Goal: Task Accomplishment & Management: Use online tool/utility

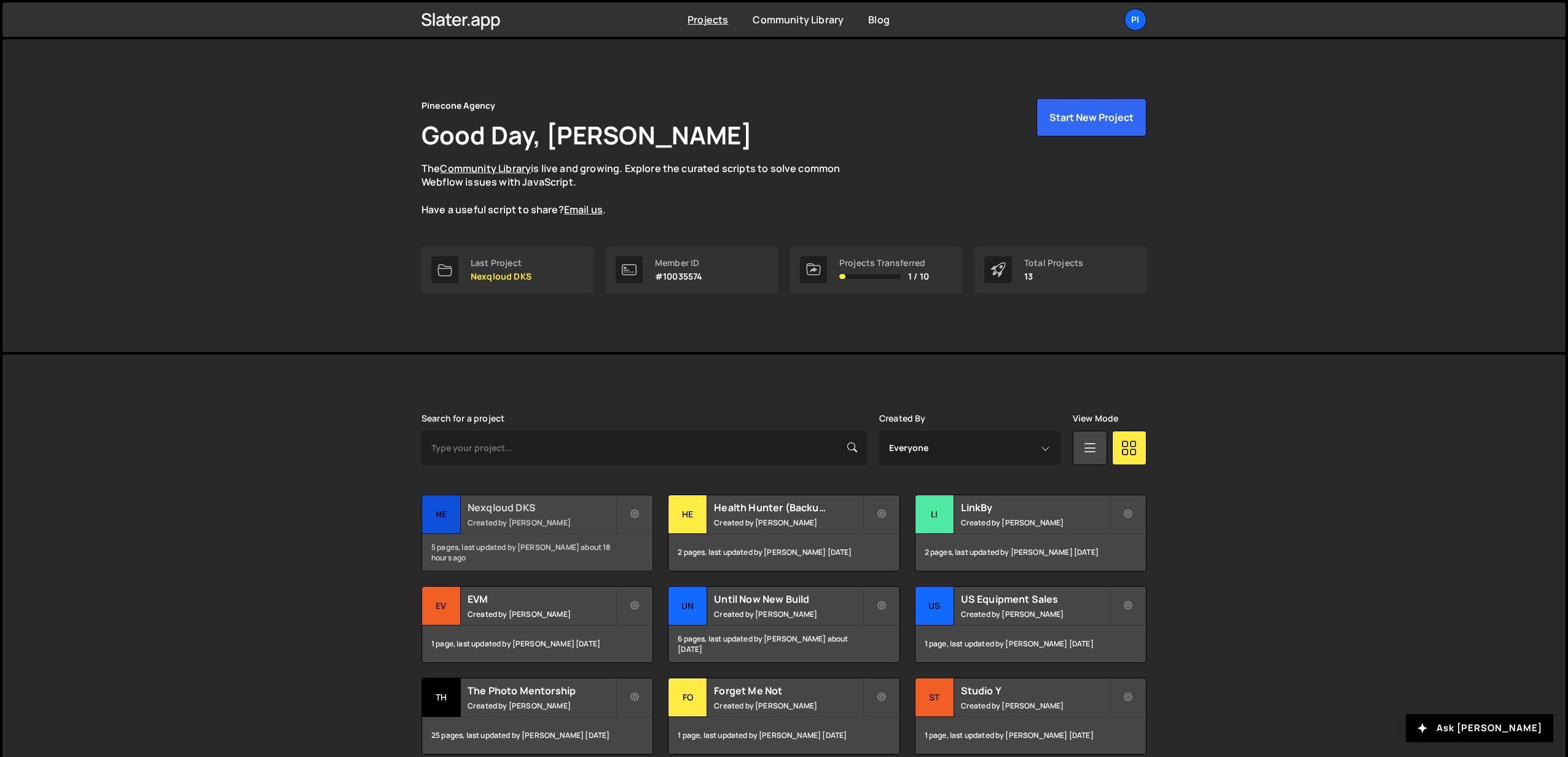
click at [507, 526] on small "Created by Richard Burles" at bounding box center [542, 522] width 148 height 10
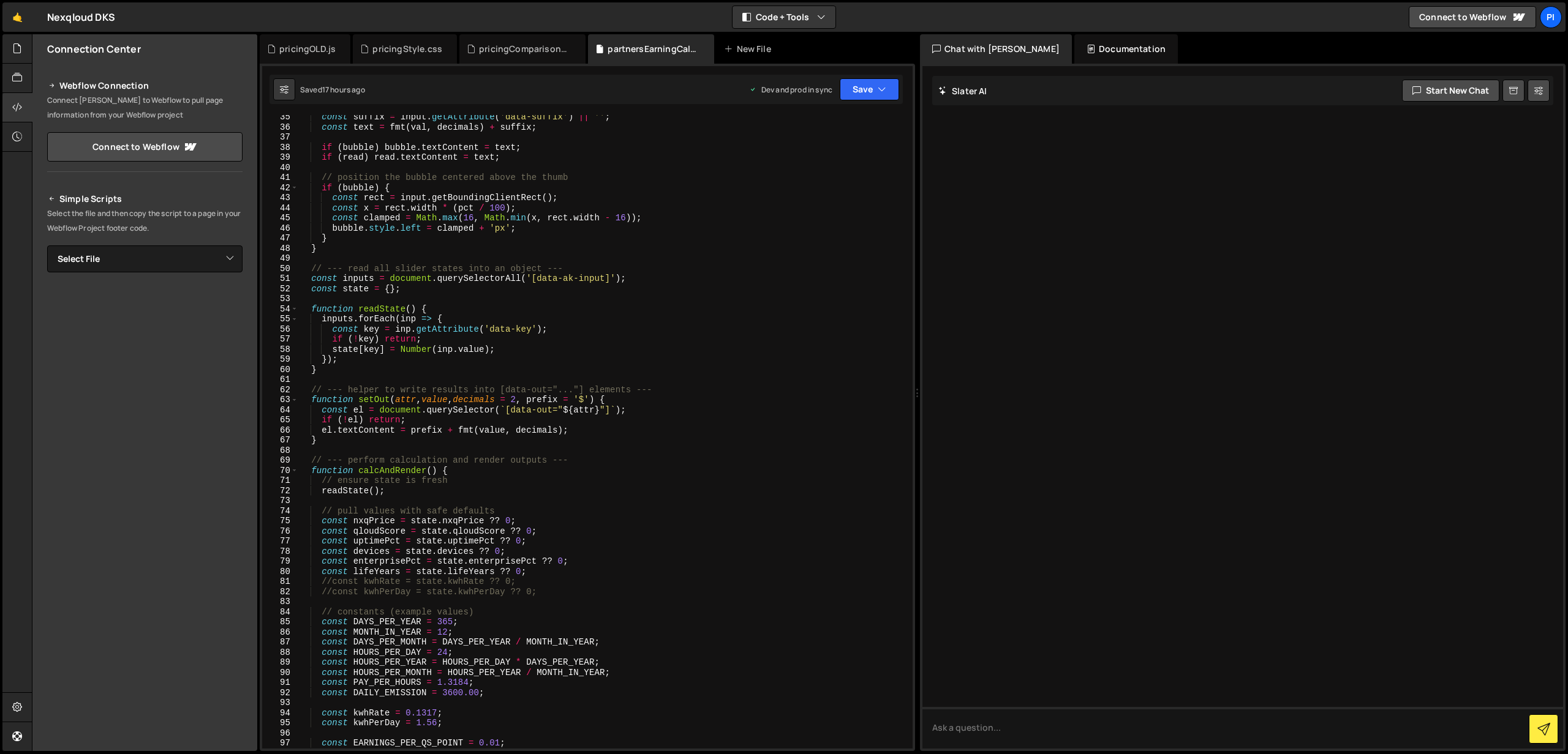
scroll to position [370, 0]
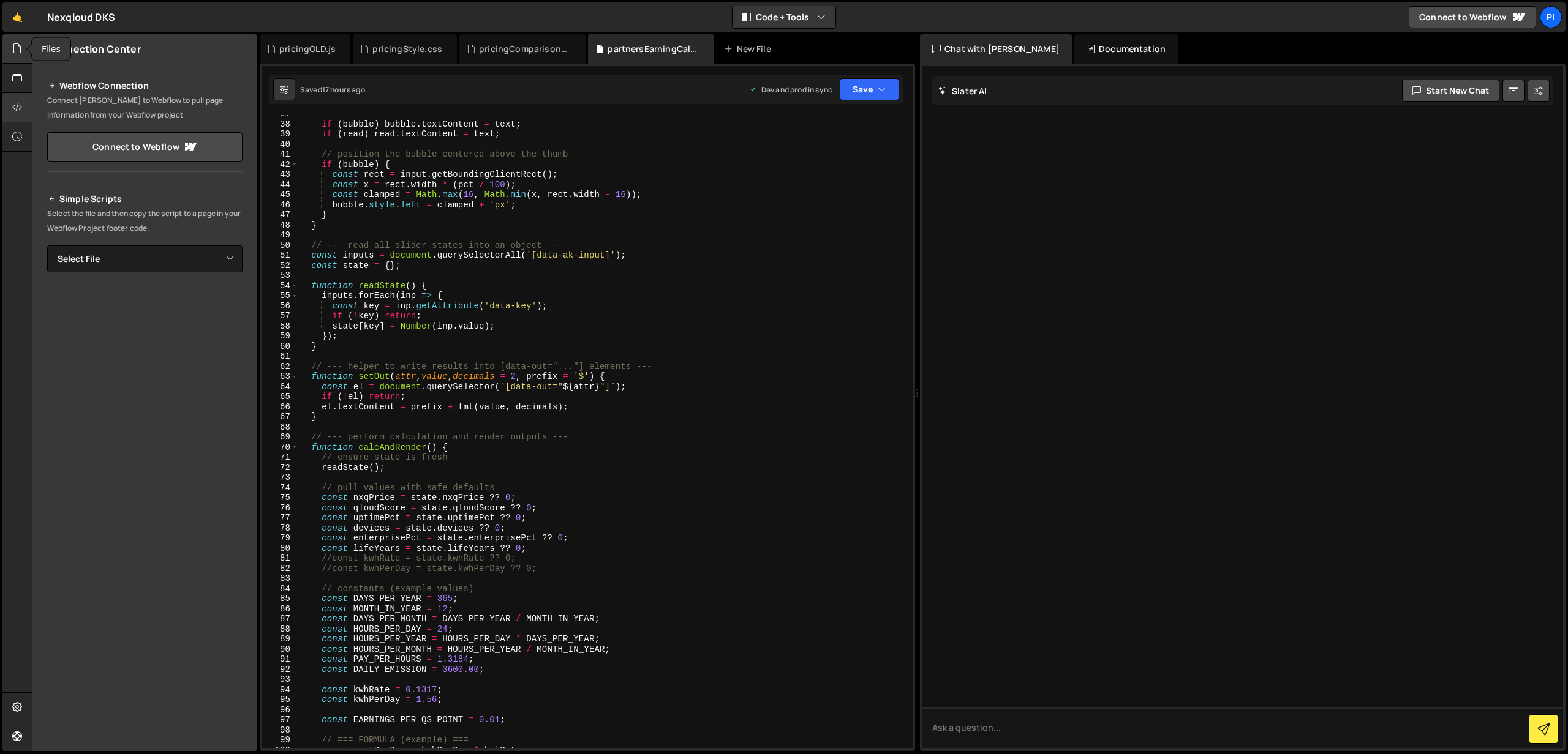
click at [16, 46] on icon at bounding box center [17, 49] width 10 height 14
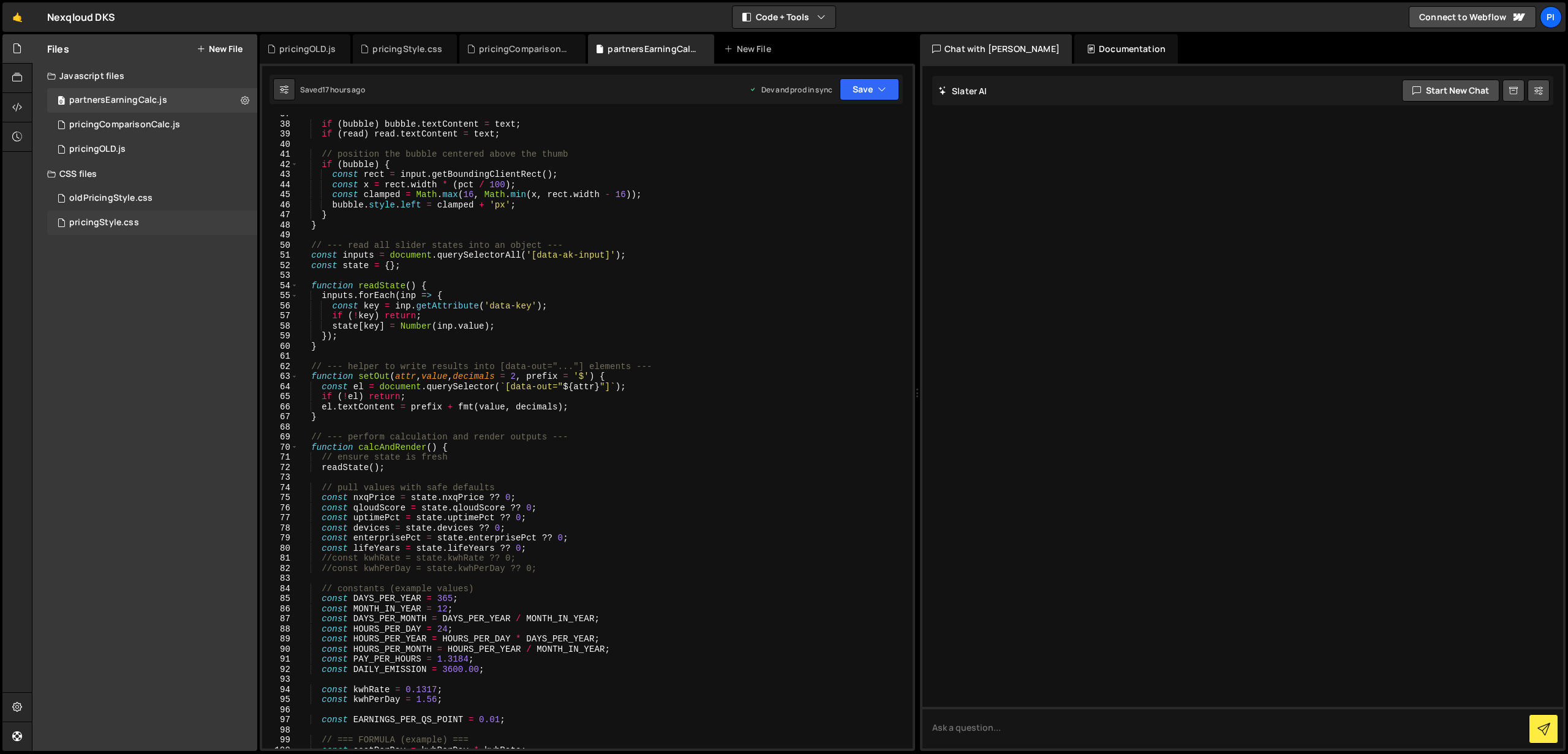
click at [135, 218] on div "pricingStyle.css" at bounding box center [104, 223] width 70 height 11
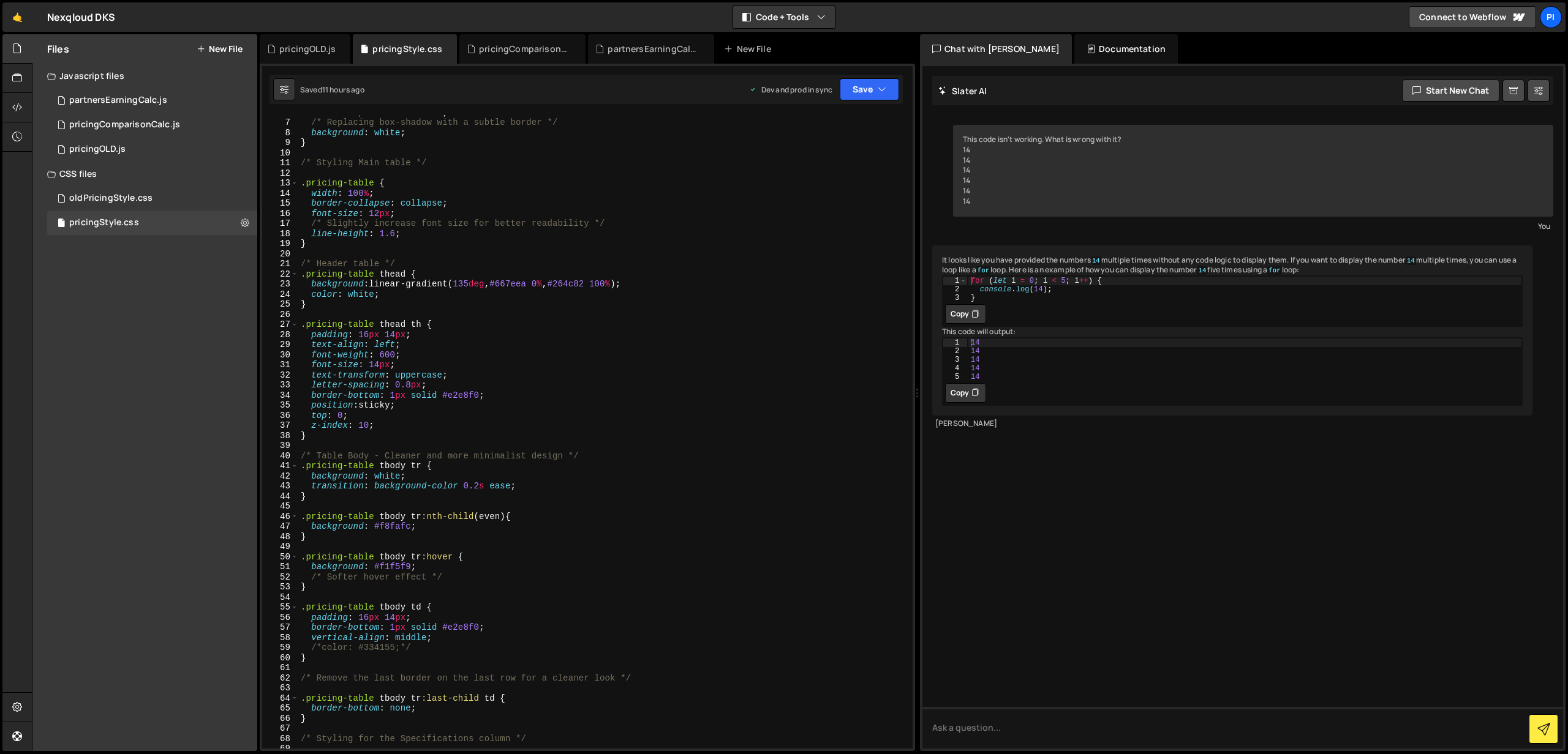
scroll to position [0, 0]
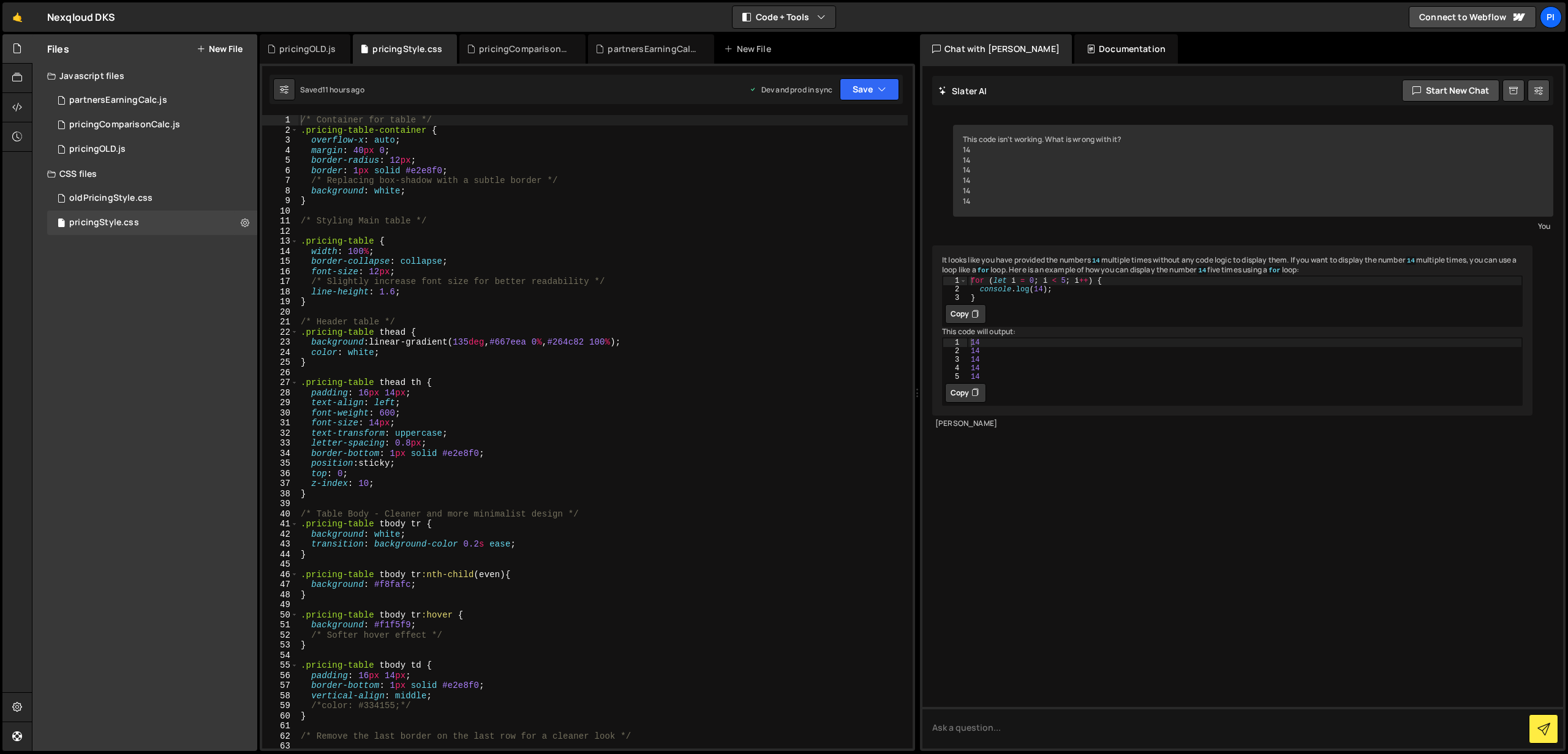
click at [1019, 55] on div "Chat with [PERSON_NAME]" at bounding box center [996, 49] width 152 height 29
click at [1534, 94] on icon at bounding box center [1538, 91] width 9 height 12
select select "chat"
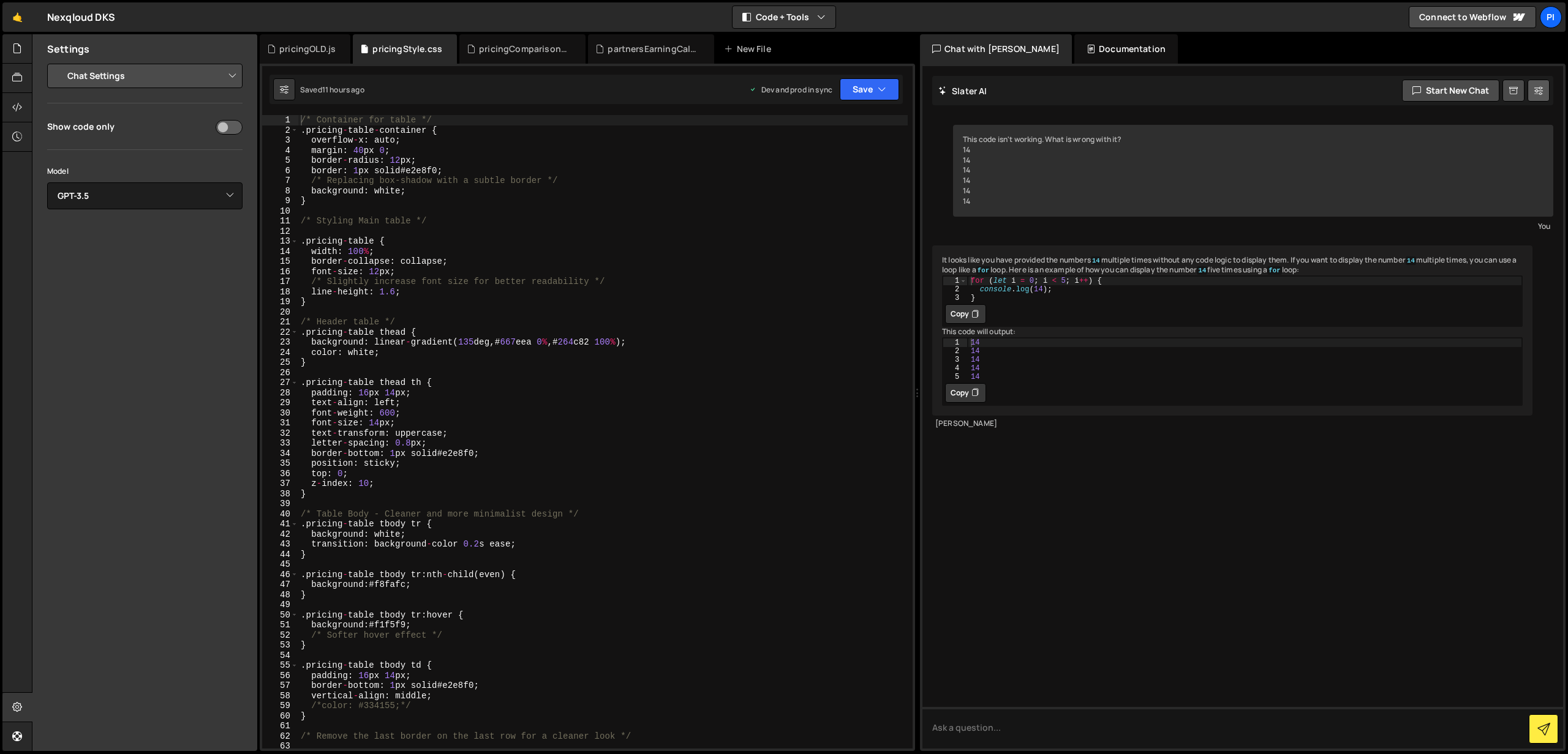
click at [1534, 94] on icon at bounding box center [1538, 91] width 9 height 12
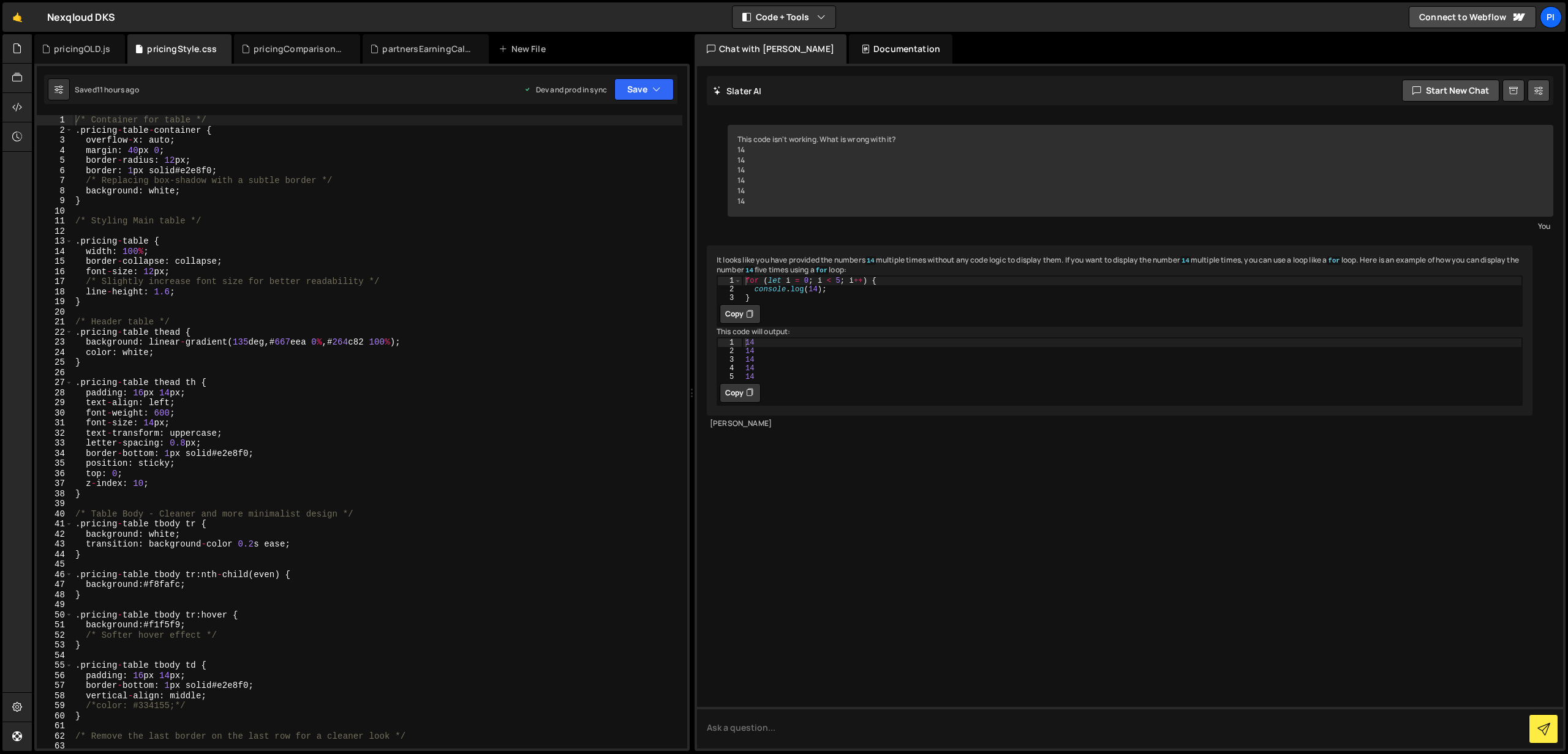
click at [867, 53] on div "Documentation" at bounding box center [900, 49] width 103 height 29
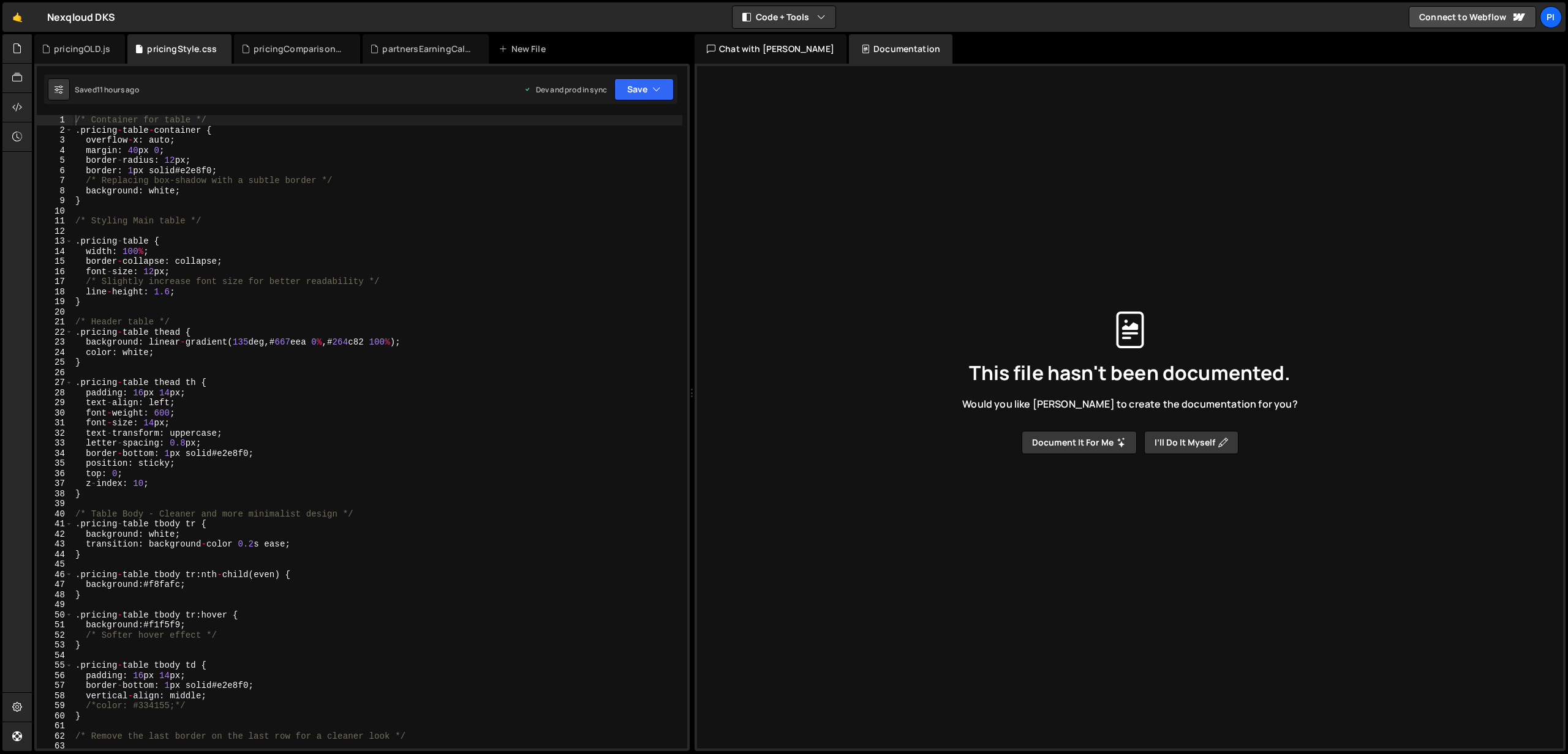
click at [745, 46] on div "Chat with [PERSON_NAME]" at bounding box center [771, 49] width 152 height 29
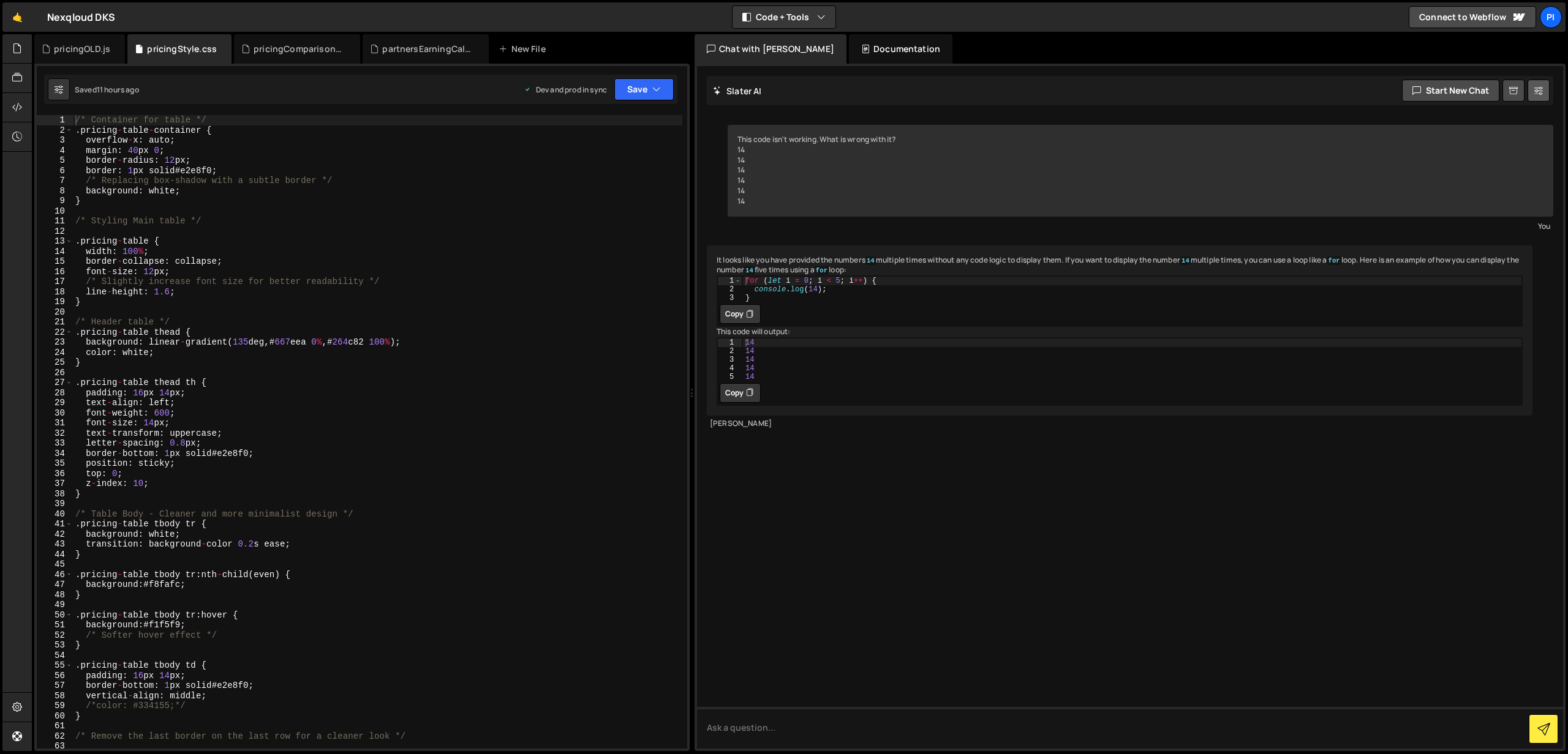
click at [1545, 89] on button at bounding box center [1539, 90] width 22 height 22
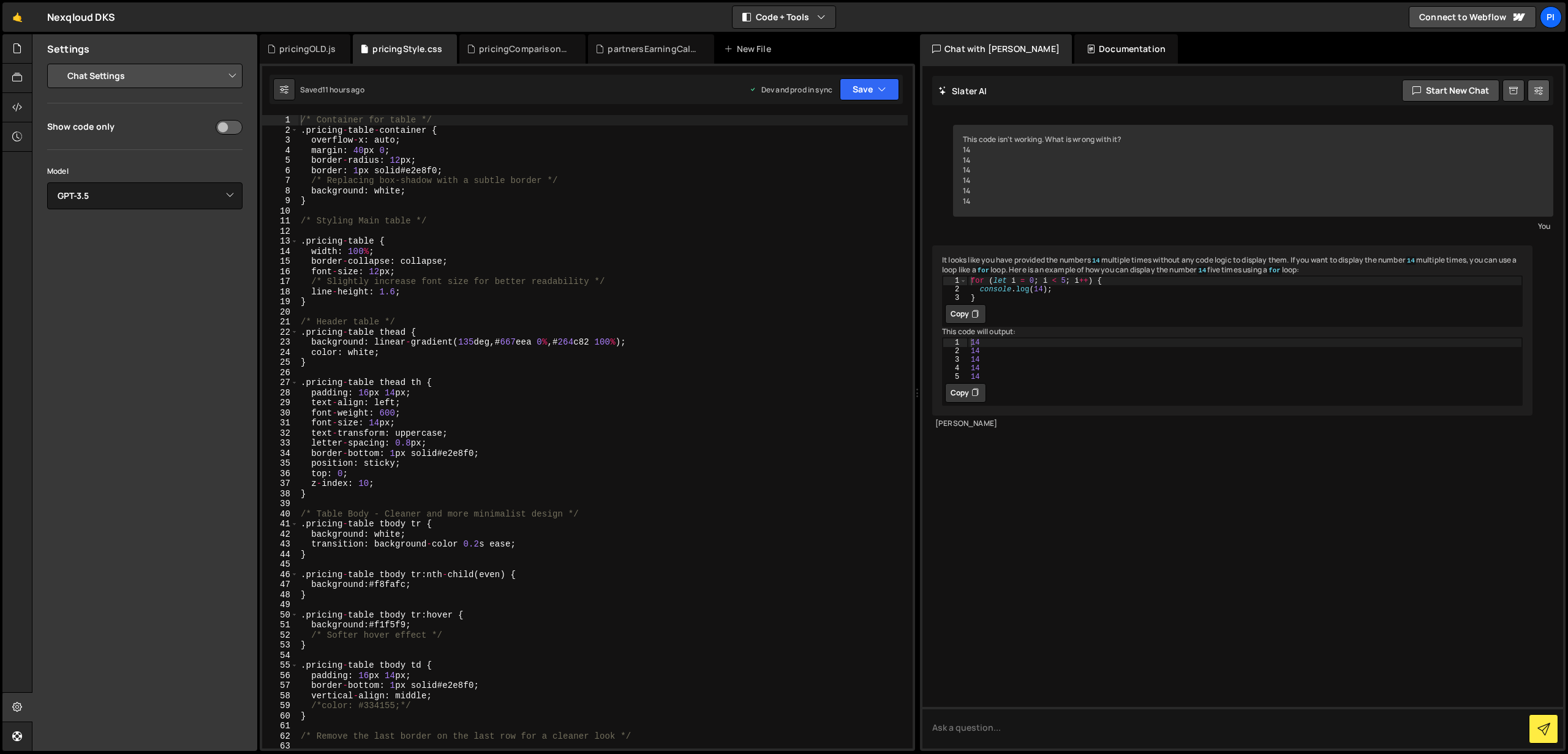
click at [1545, 89] on button at bounding box center [1539, 90] width 22 height 22
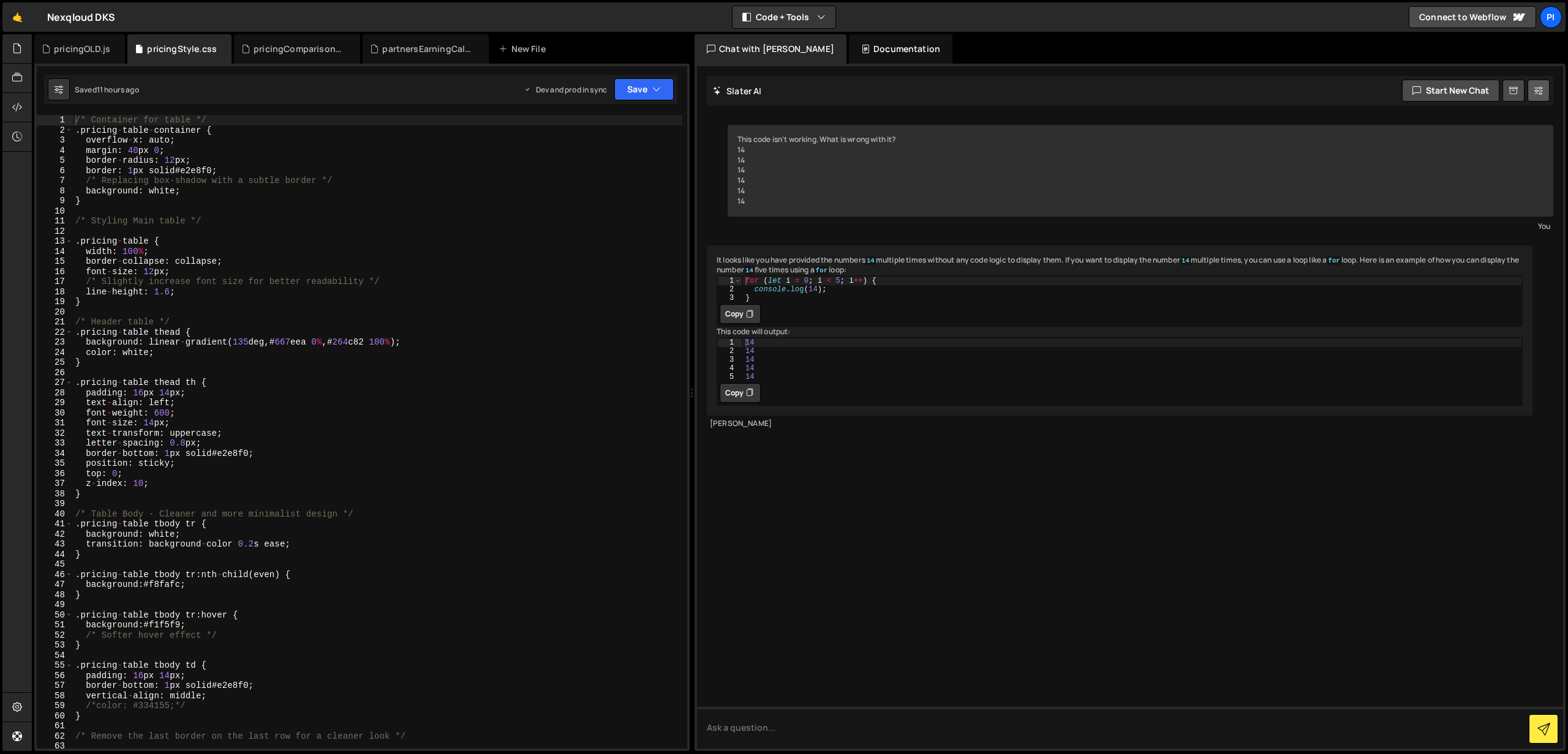
click at [1545, 89] on button at bounding box center [1539, 90] width 22 height 22
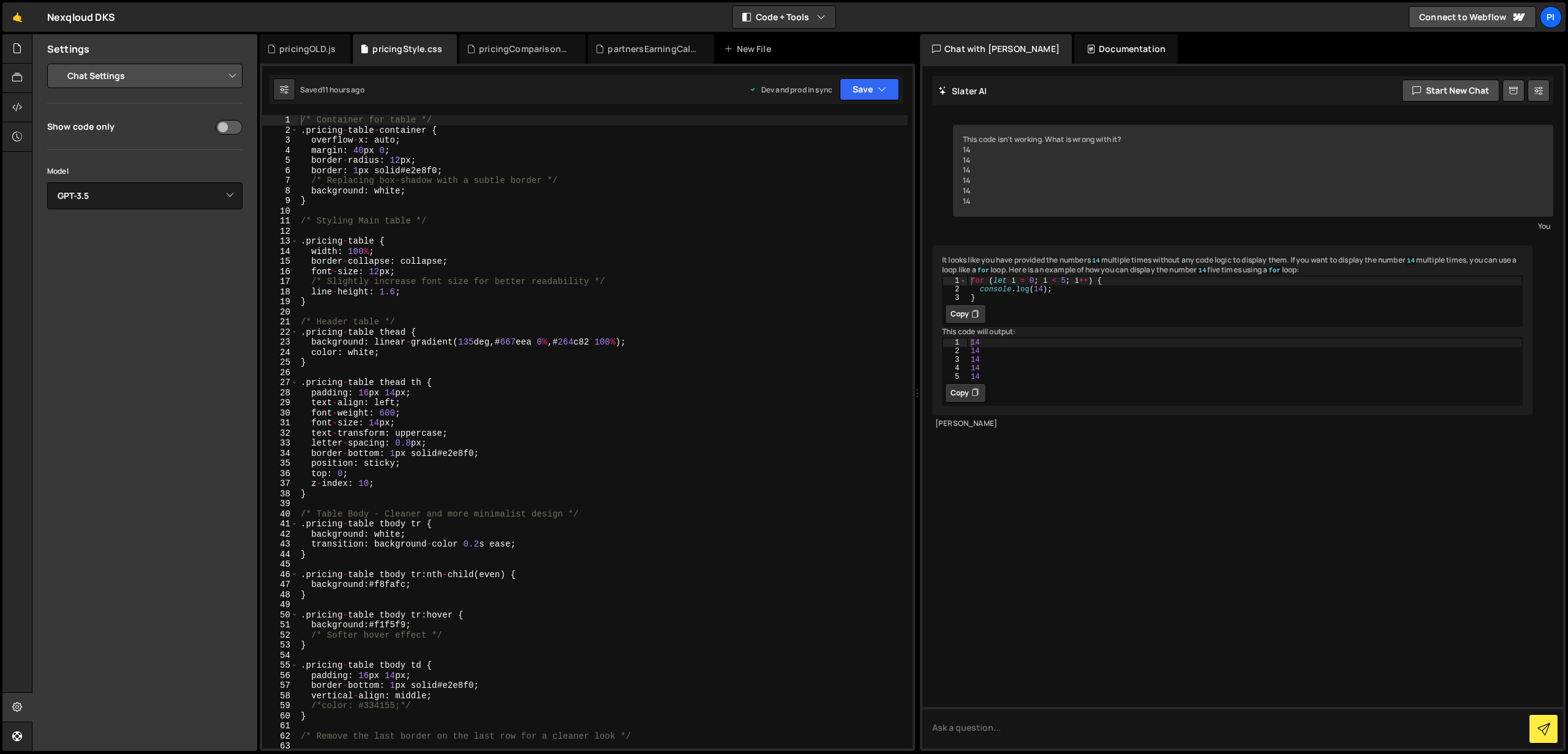
click at [987, 46] on div "Chat with [PERSON_NAME]" at bounding box center [996, 49] width 152 height 29
click at [821, 18] on icon "button" at bounding box center [821, 17] width 9 height 12
click at [793, 47] on button "Code Only" at bounding box center [784, 44] width 103 height 22
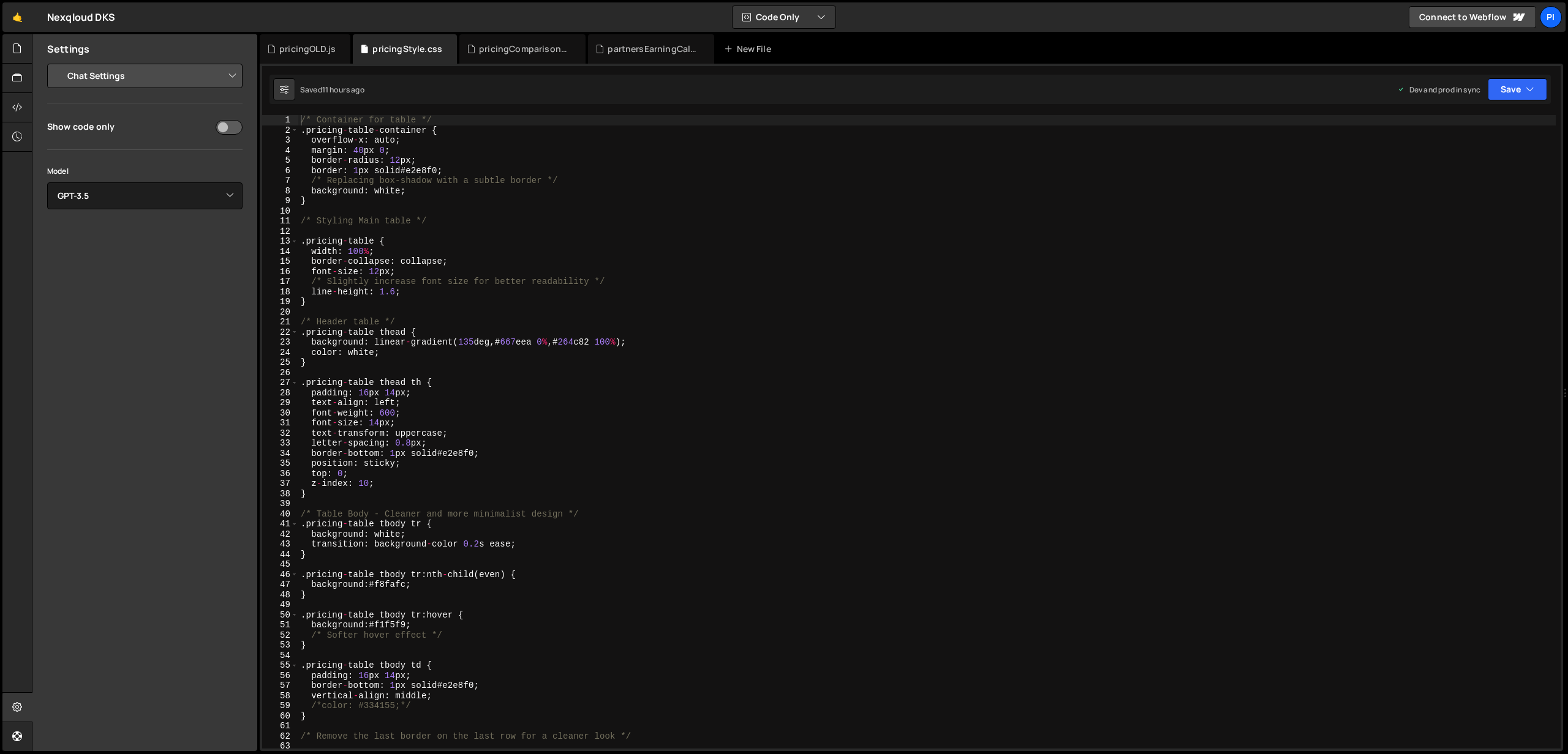
type textarea "width: 100%;"
click at [556, 255] on div "/* Container for table */ . pricing - table - container { overflow - x : auto ;…" at bounding box center [927, 442] width 1258 height 654
click at [201, 70] on select "Project Settings Code Editor Settings Chat Settings" at bounding box center [147, 75] width 179 height 27
click at [293, 44] on div "pricingOLD.js" at bounding box center [307, 49] width 56 height 12
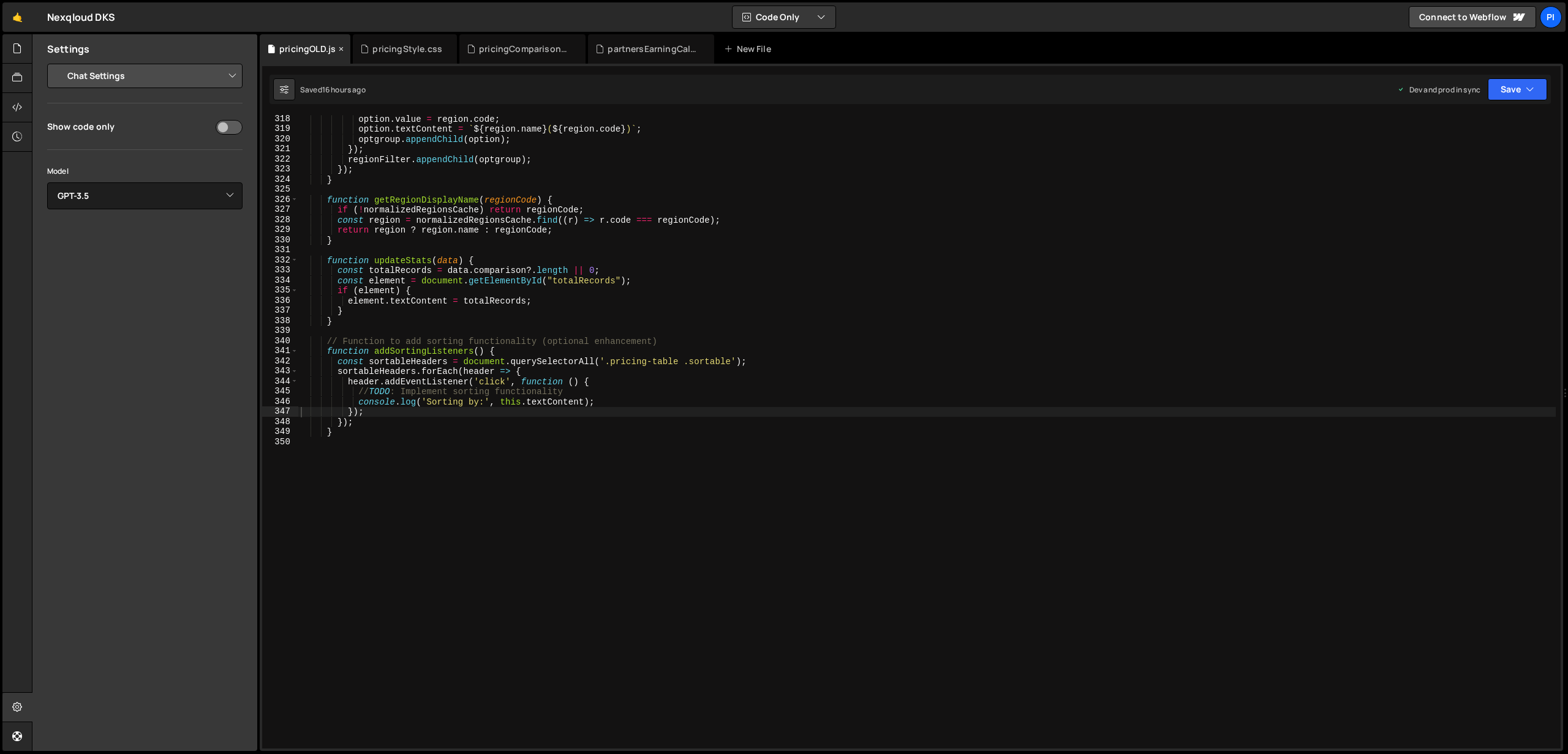
scroll to position [3204, 0]
click at [425, 54] on div "pricingStyle.css" at bounding box center [408, 49] width 70 height 12
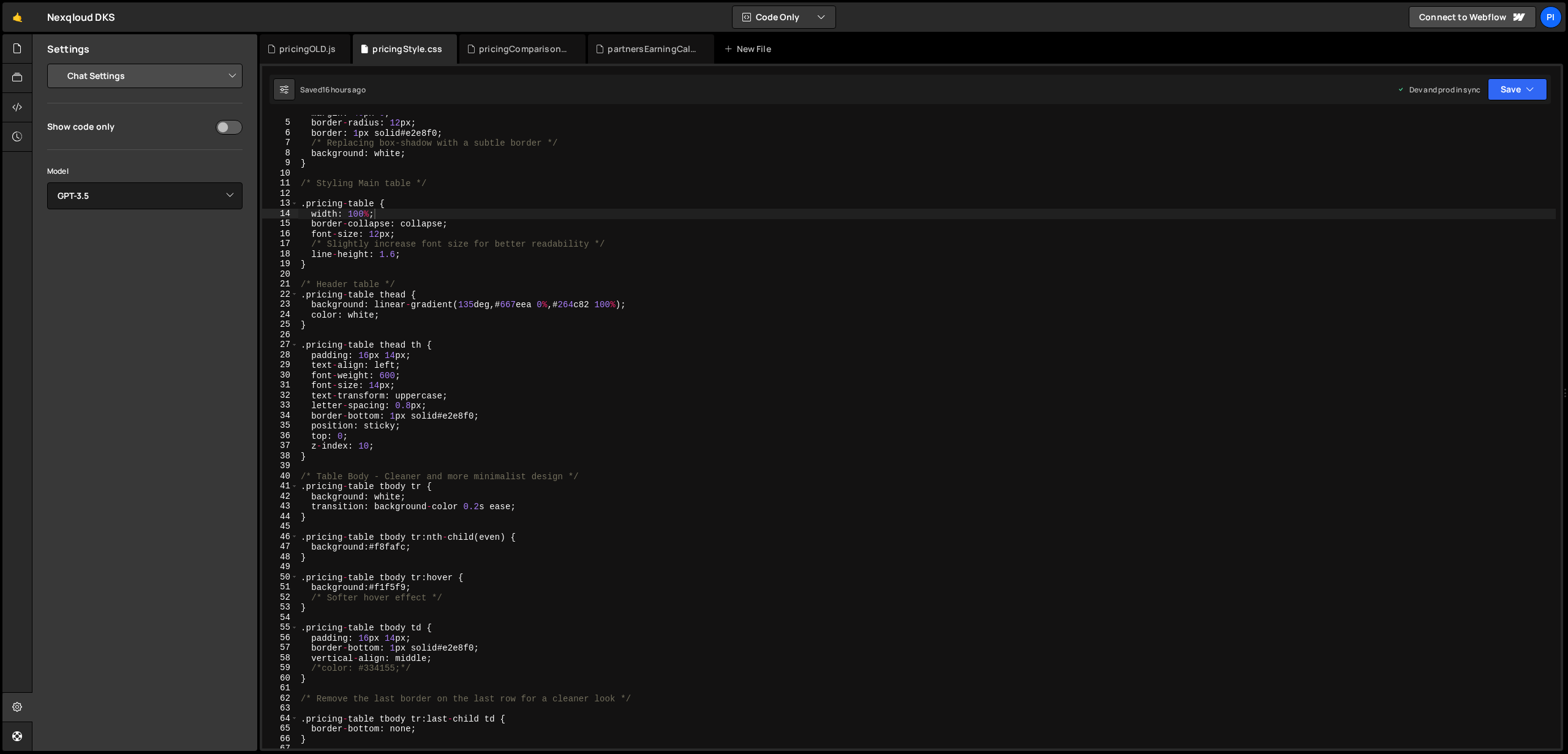
scroll to position [38, 0]
click at [449, 196] on div "margin : 40 px 0 ; border - radius : 12 px ; border : 1 px solid # e2e8f0 ; /* …" at bounding box center [927, 434] width 1258 height 654
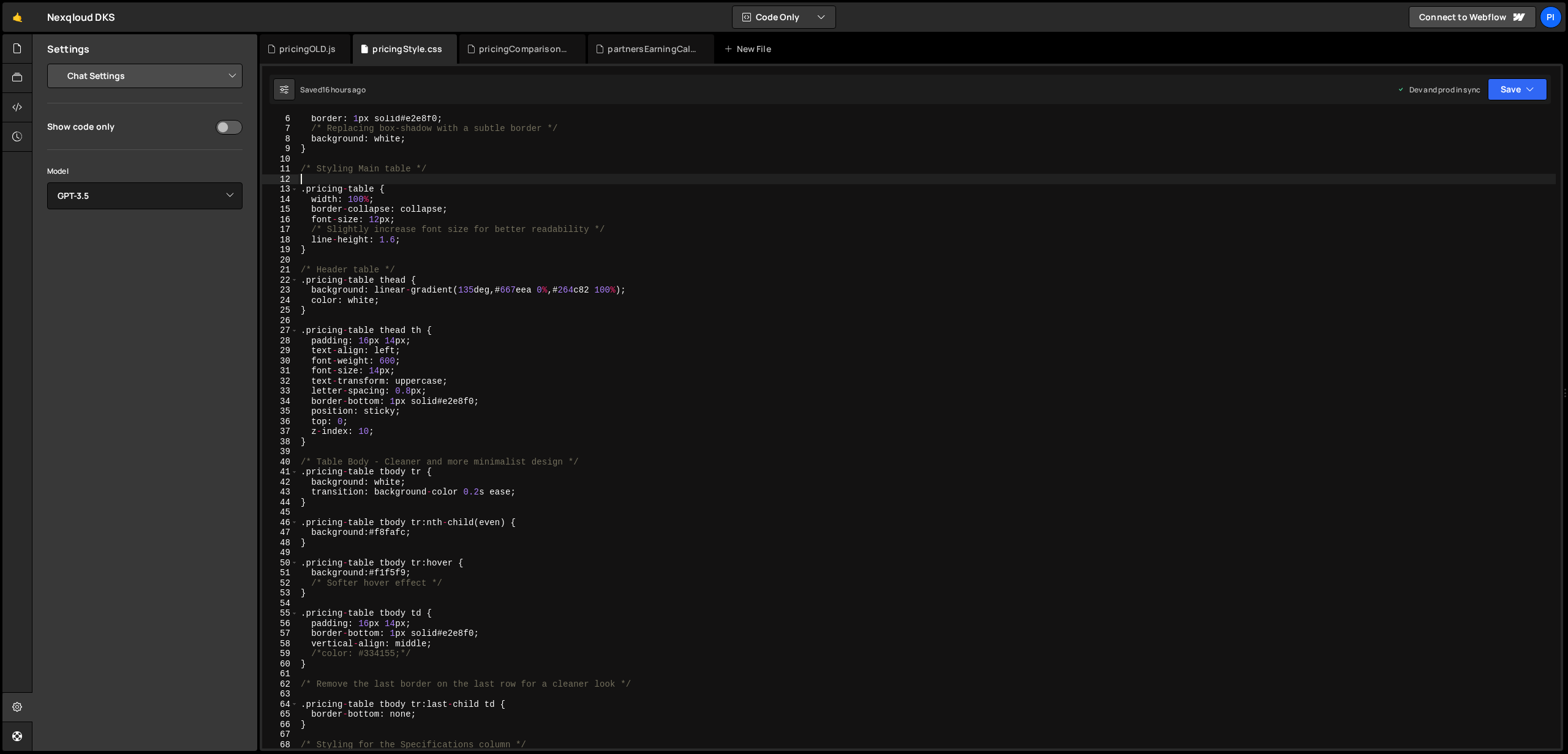
scroll to position [52, 0]
click at [444, 293] on div "border : 1 px solid # e2e8f0 ; /* Replacing box-shadow with a subtle border */ …" at bounding box center [927, 440] width 1258 height 654
click at [572, 43] on icon at bounding box center [576, 49] width 9 height 12
click at [9, 46] on div at bounding box center [18, 49] width 30 height 29
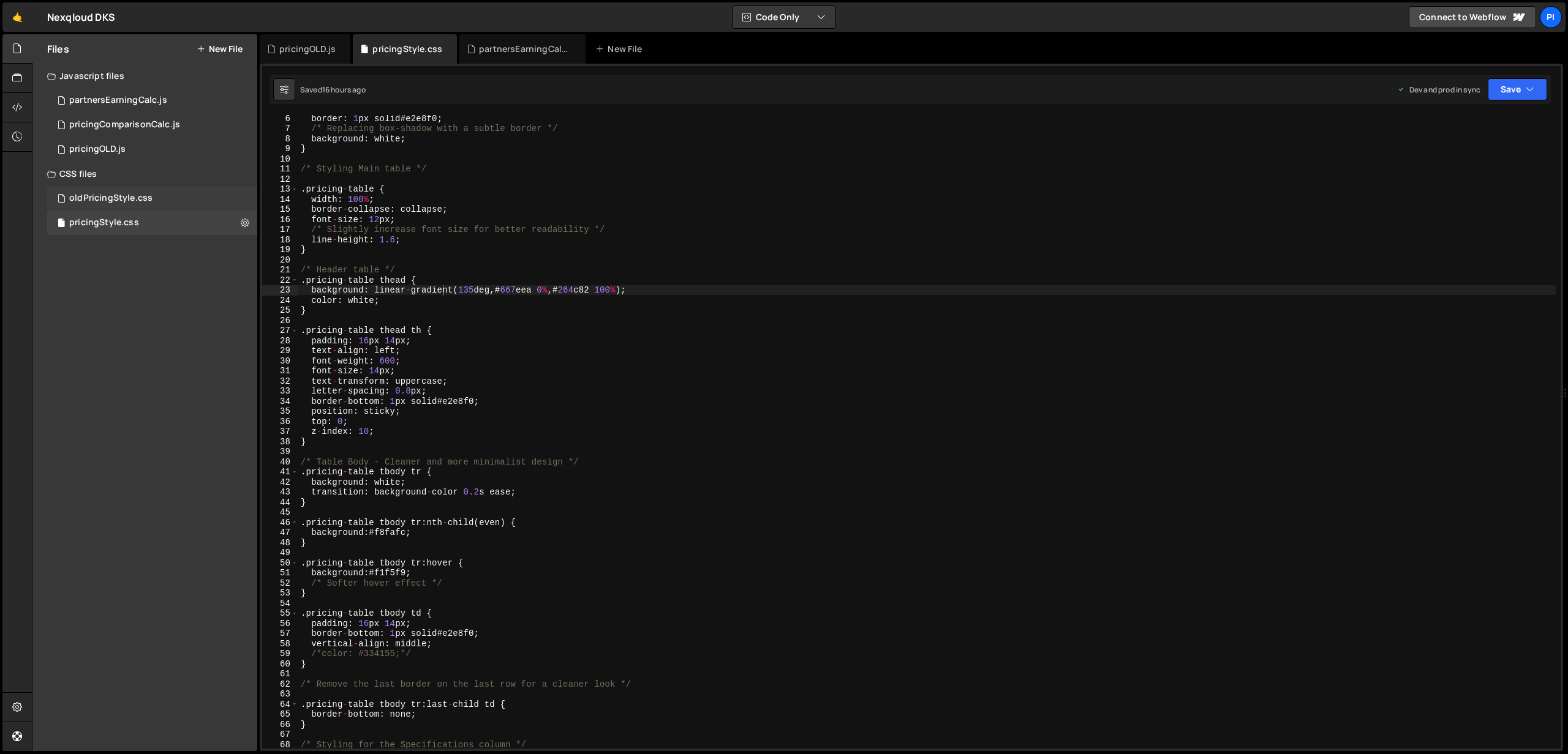
click at [113, 191] on div "oldPricingStyle.css 0" at bounding box center [152, 198] width 210 height 25
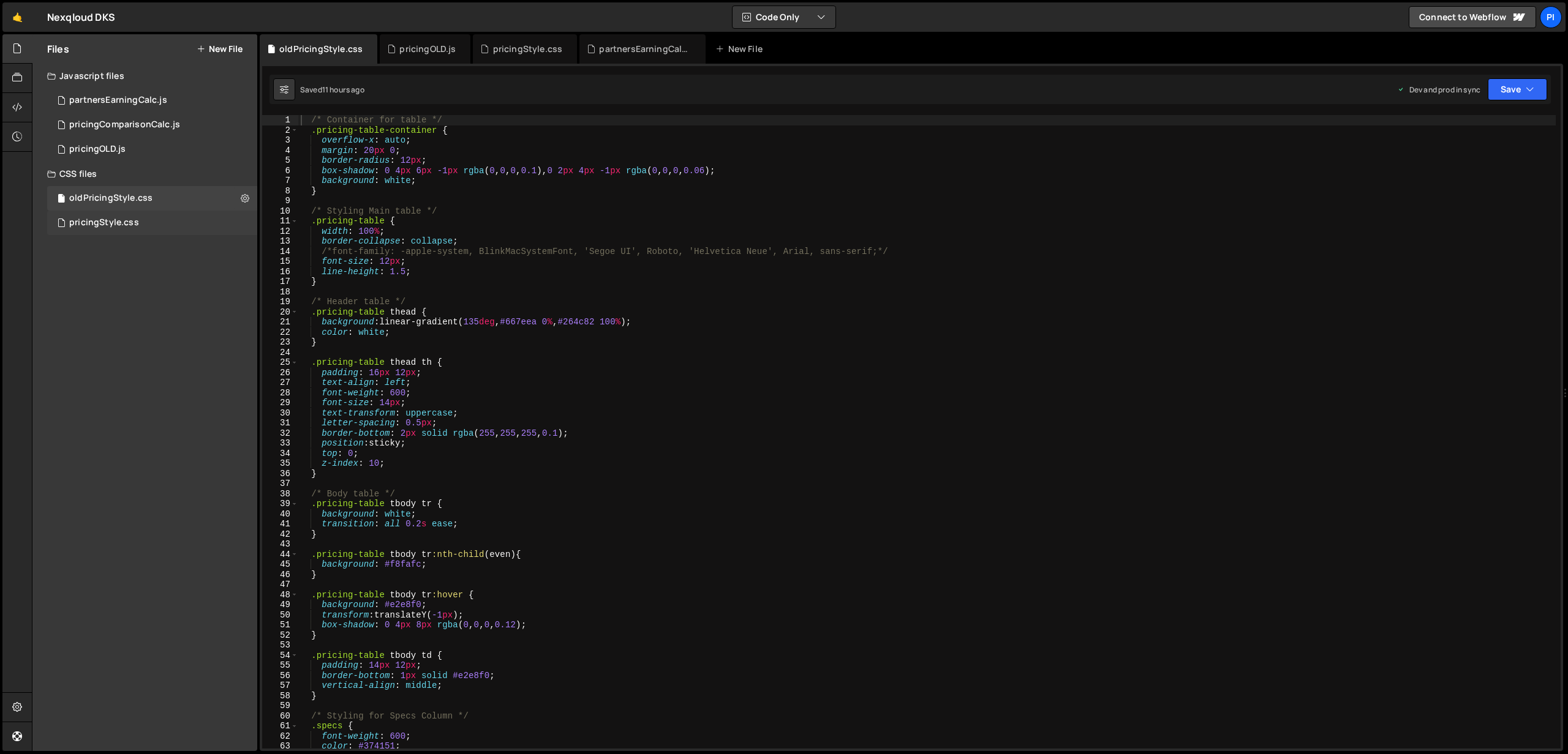
click at [109, 220] on div "pricingStyle.css" at bounding box center [104, 223] width 70 height 11
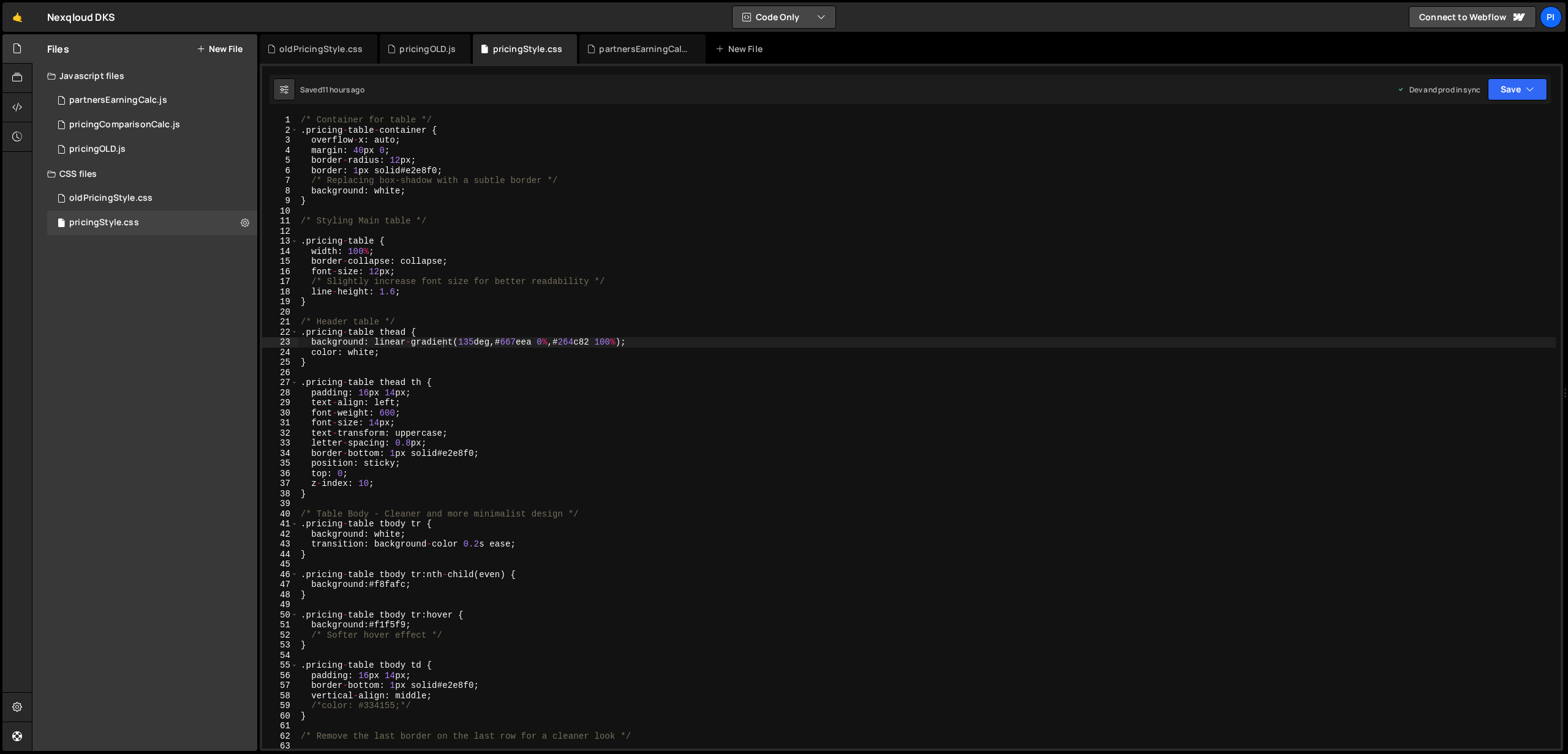
click at [796, 15] on button "Code Only" at bounding box center [784, 17] width 103 height 22
click at [765, 68] on button "Code + Tools" at bounding box center [784, 66] width 103 height 22
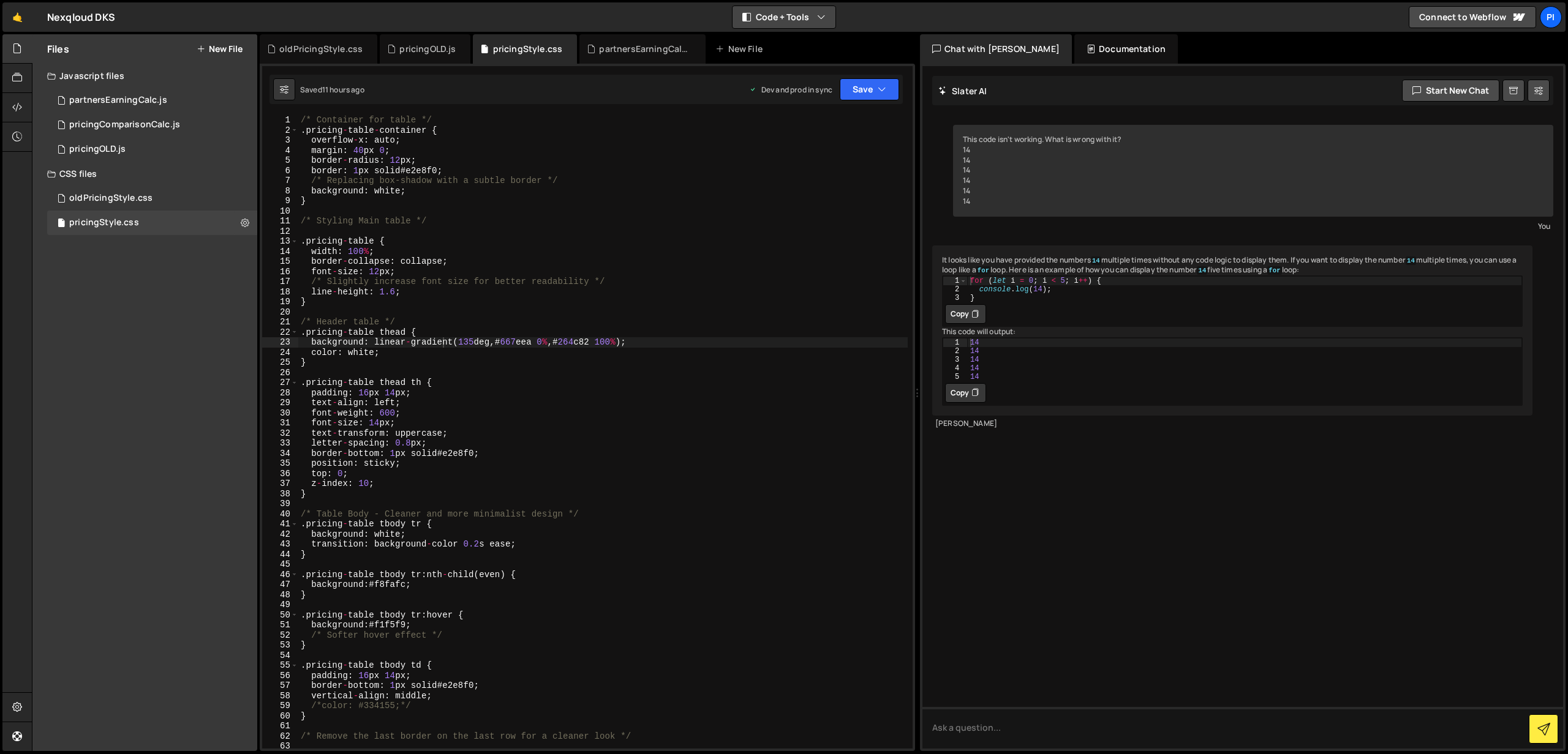
click at [784, 26] on button "Code + Tools" at bounding box center [784, 17] width 103 height 22
click at [782, 47] on button "Code Only" at bounding box center [784, 44] width 103 height 22
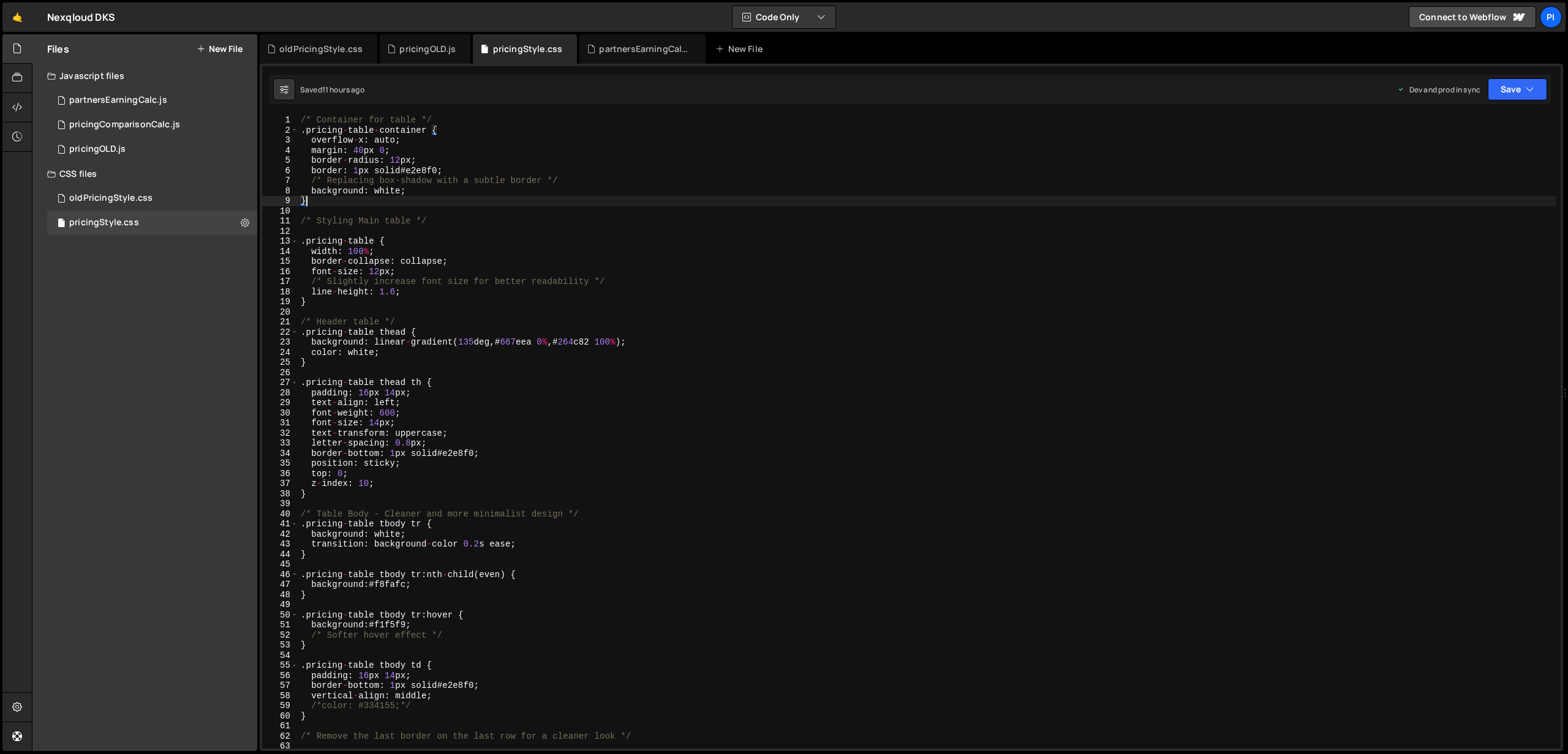
click at [496, 196] on div "/* Container for table */ . pricing - table - container { overflow - x : auto ;…" at bounding box center [927, 442] width 1258 height 654
click at [422, 267] on div "/* Container for table */ . pricing - table - container { overflow - x : auto ;…" at bounding box center [927, 442] width 1258 height 654
type textarea "border-collapse: collapse;"
click at [563, 50] on icon at bounding box center [568, 49] width 9 height 12
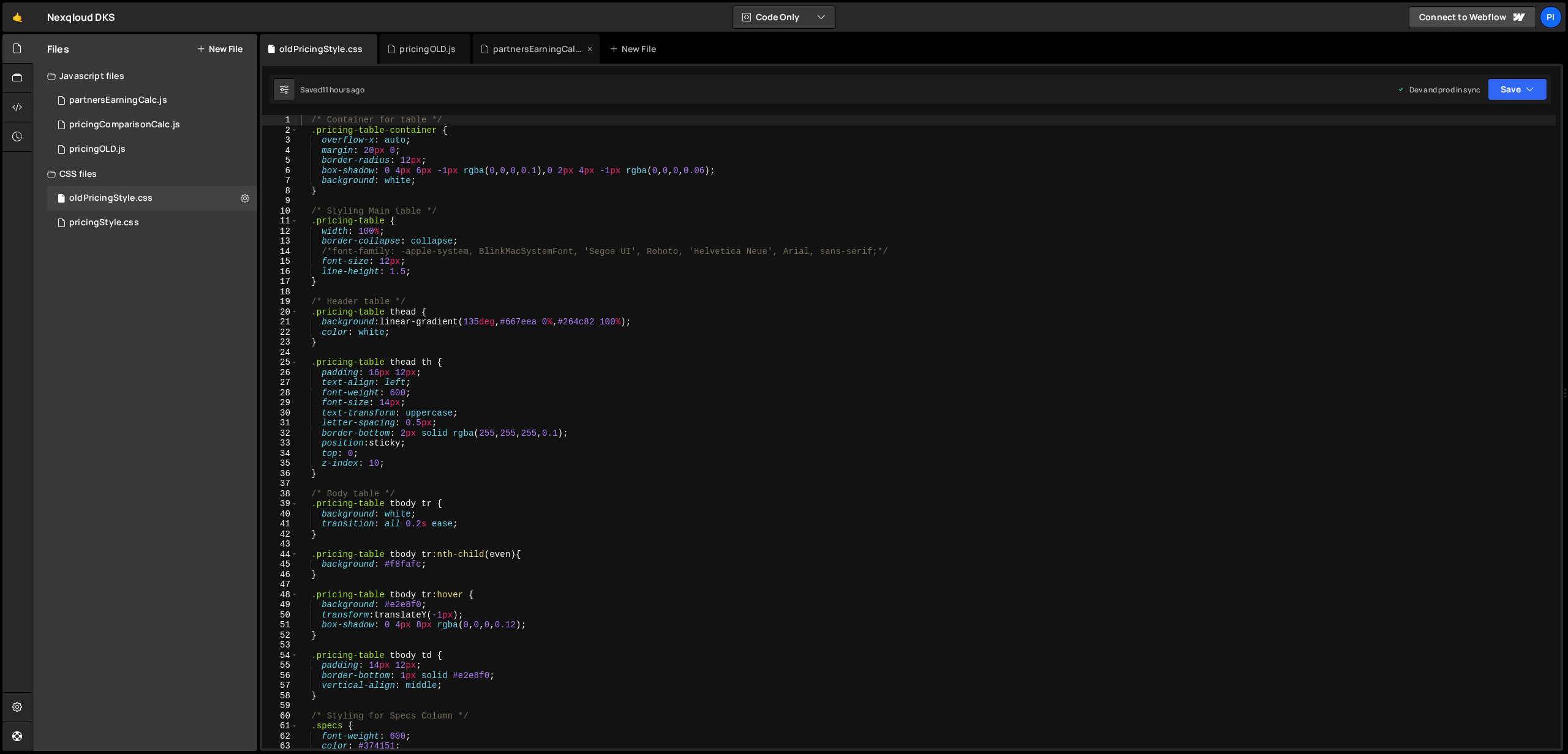
click at [578, 49] on div "partnersEarningCalc.js" at bounding box center [539, 49] width 92 height 12
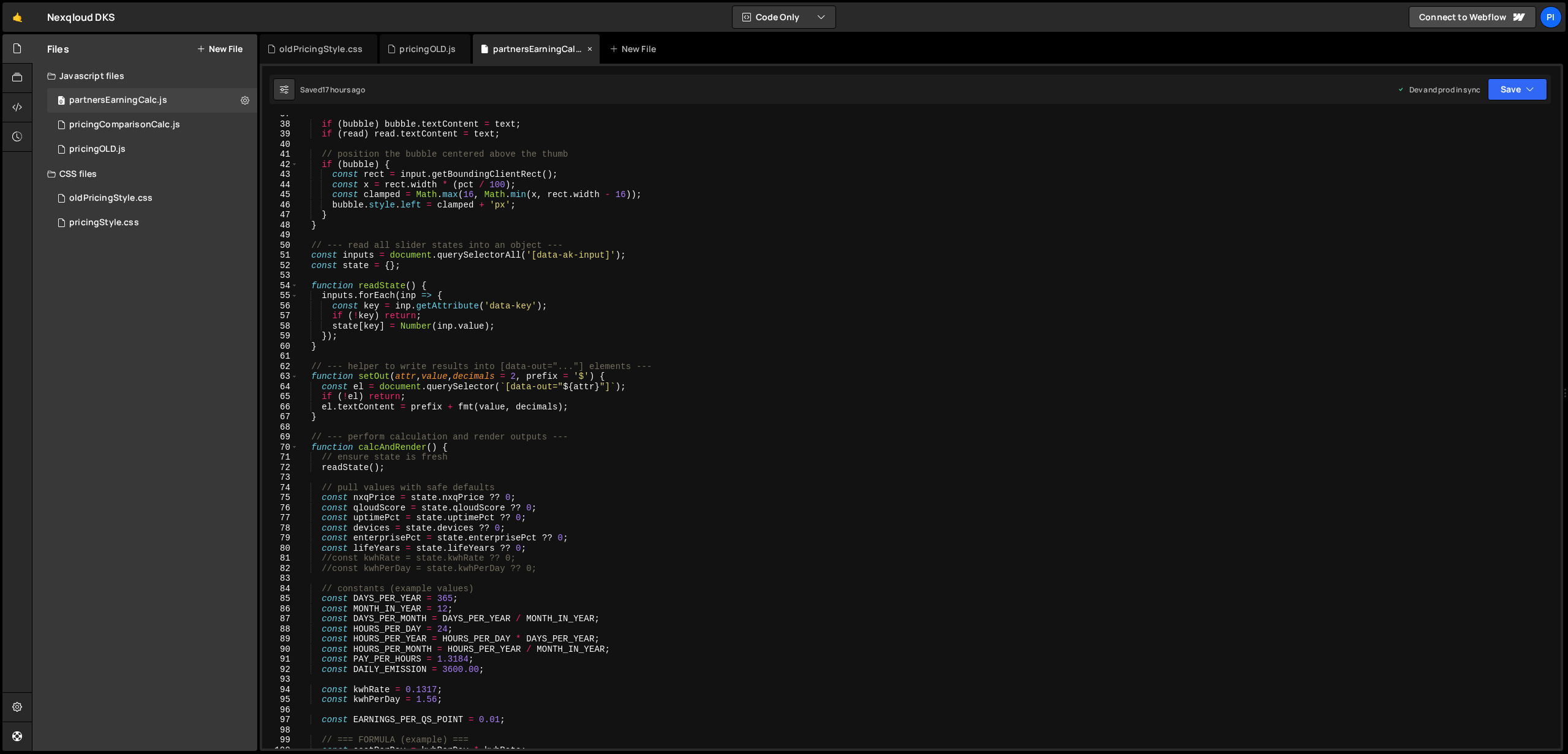
click at [585, 50] on icon at bounding box center [589, 49] width 9 height 12
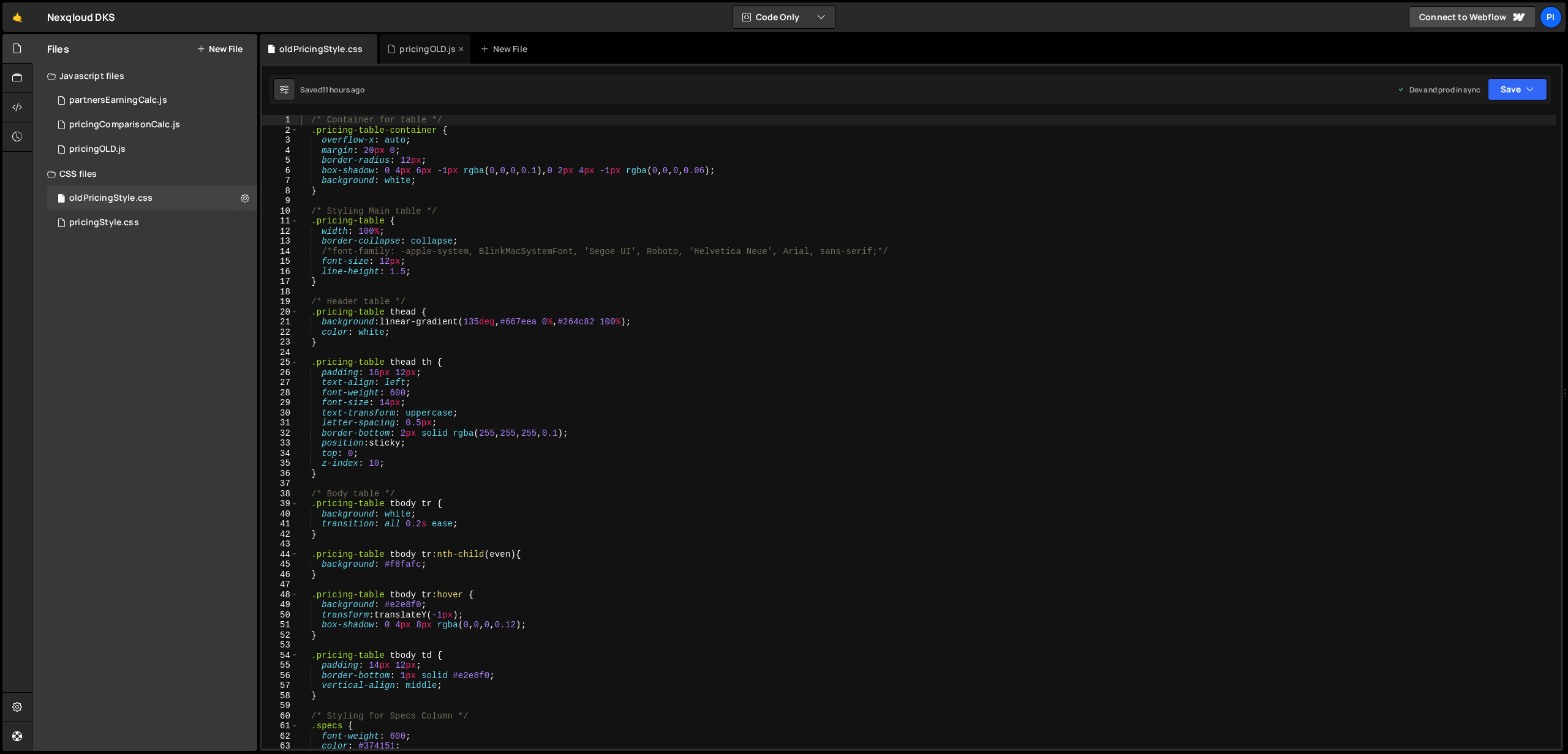
click at [460, 49] on icon at bounding box center [461, 49] width 9 height 12
click at [365, 49] on icon at bounding box center [368, 49] width 9 height 12
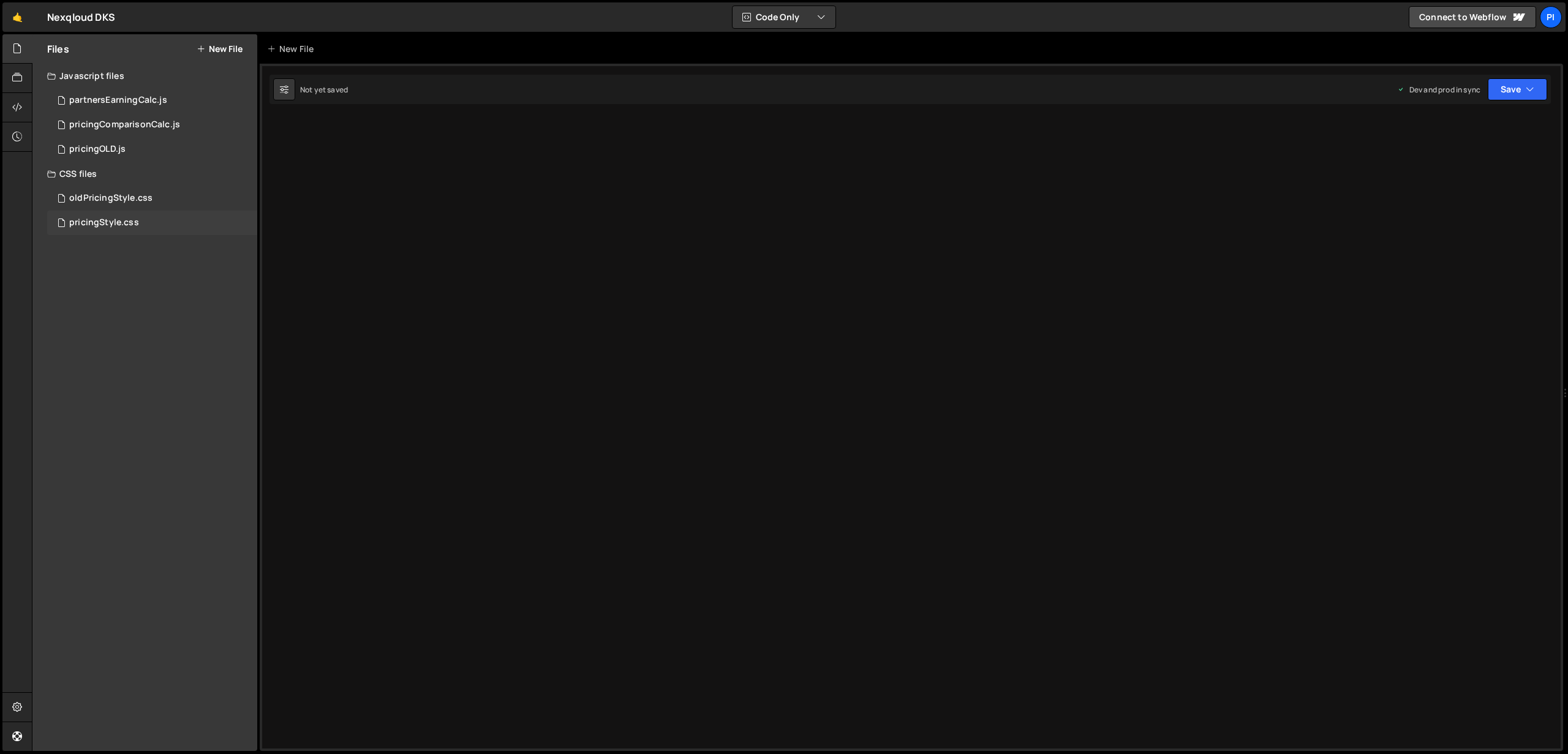
click at [111, 217] on div "pricingStyle.css" at bounding box center [104, 223] width 70 height 11
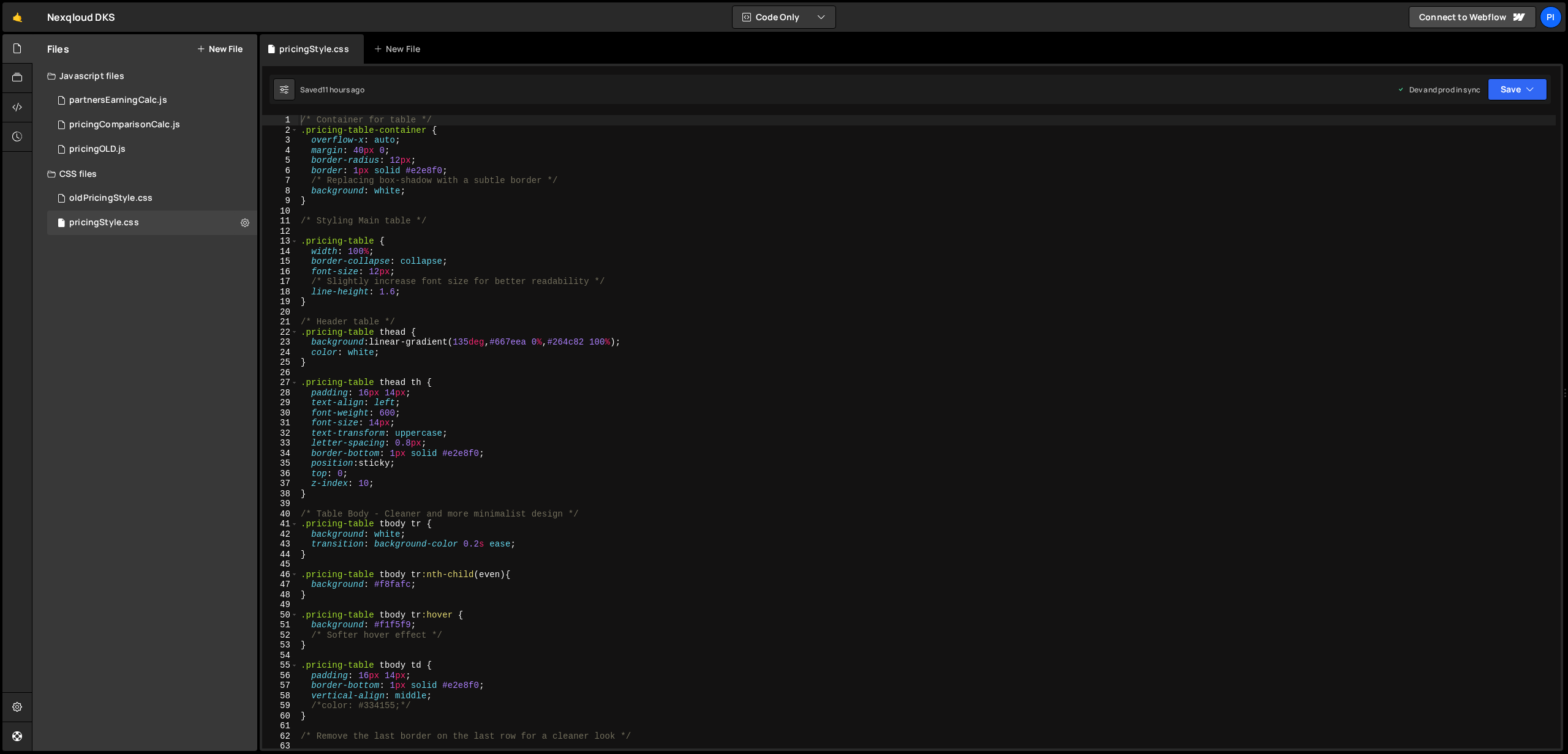
scroll to position [448, 0]
click at [626, 212] on div "/* Container for table */ .pricing-table-container { overflow-x : auto ; margin…" at bounding box center [927, 442] width 1258 height 654
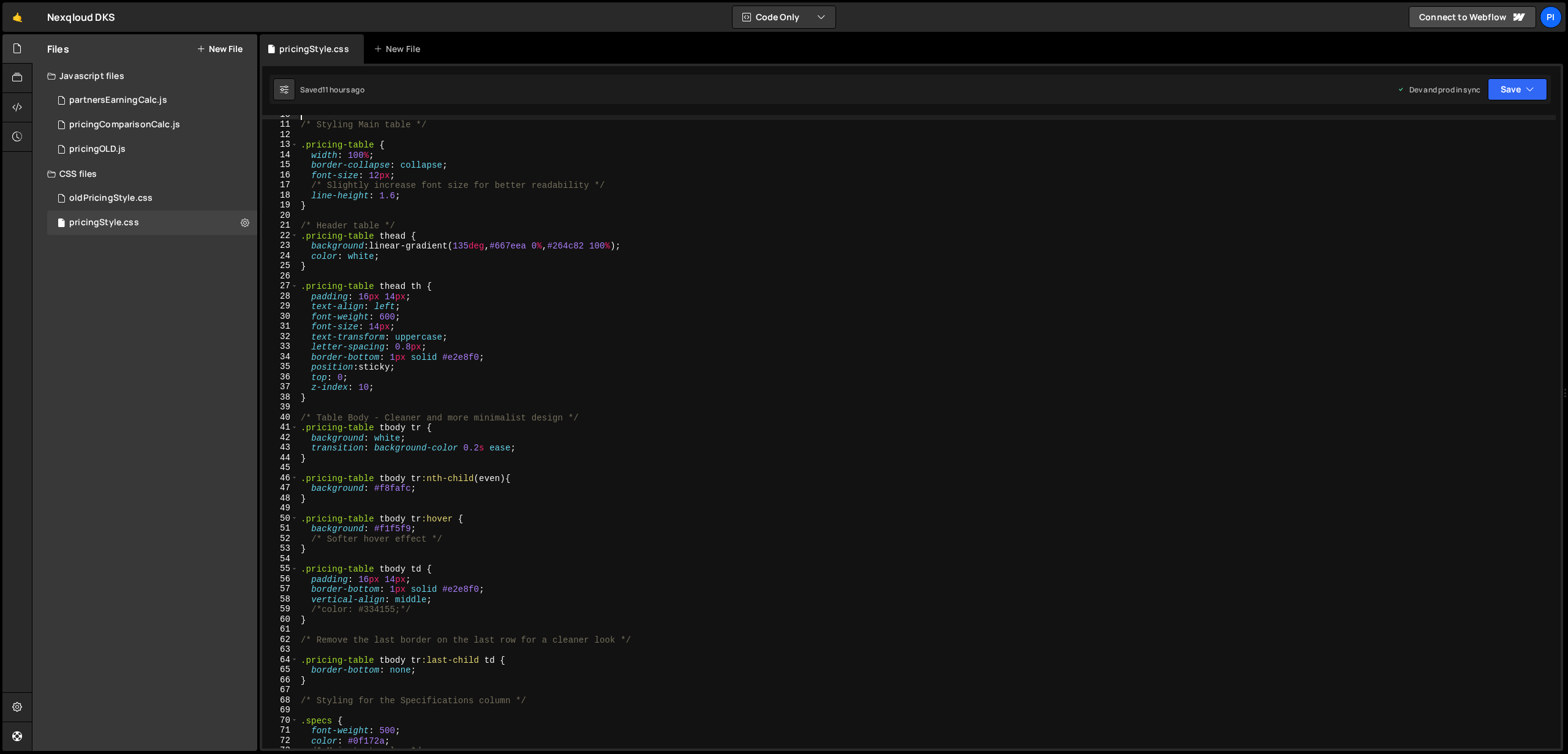
scroll to position [109, 0]
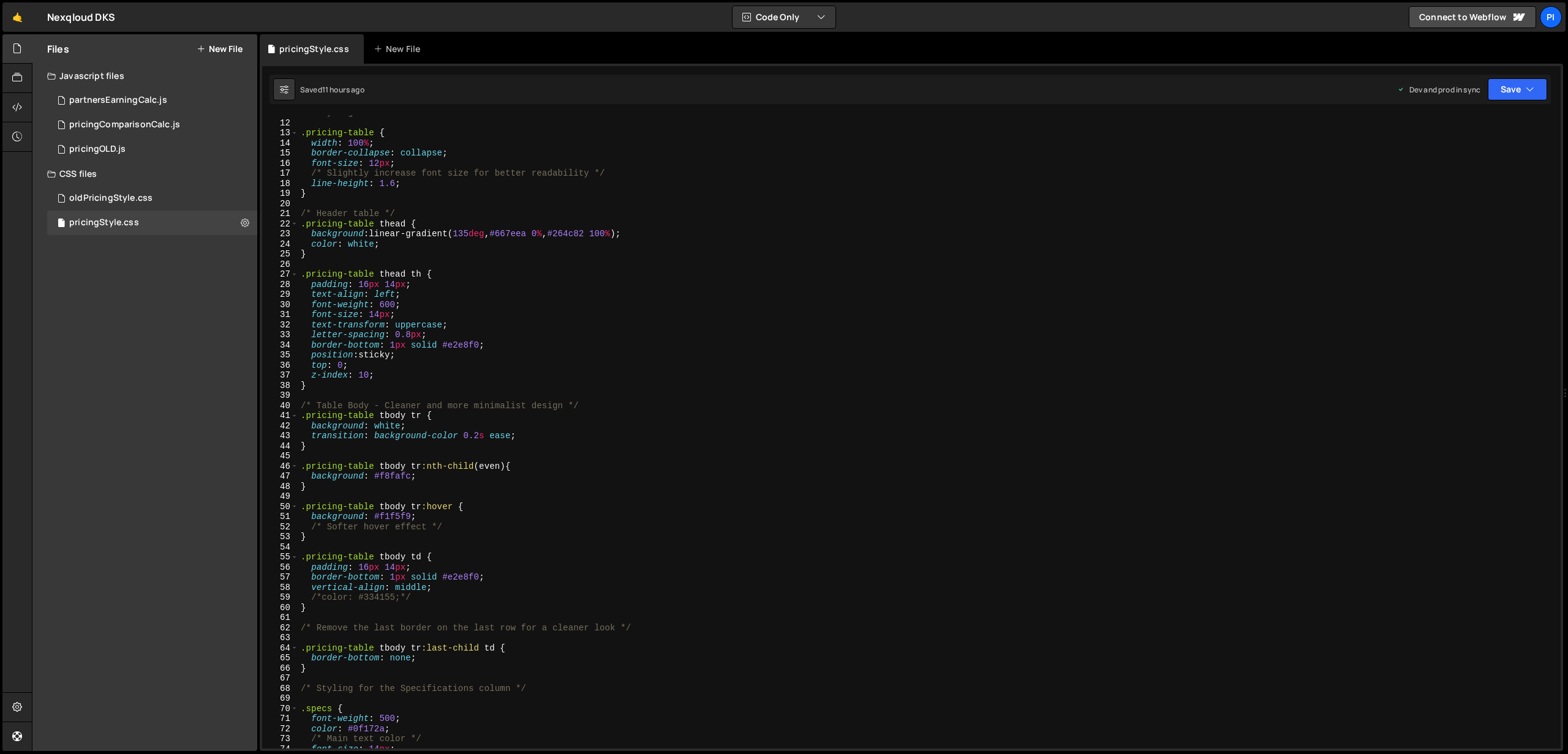
click at [519, 235] on div "/* Styling Main table */ .pricing-table { width : 100 % ; border-collapse : col…" at bounding box center [927, 435] width 1258 height 654
click at [589, 230] on div "/* Styling Main table */ .pricing-table { width : 100 % ; border-collapse : col…" at bounding box center [927, 435] width 1258 height 654
paste textarea "0A5DEB 0%, #0A5DEB"
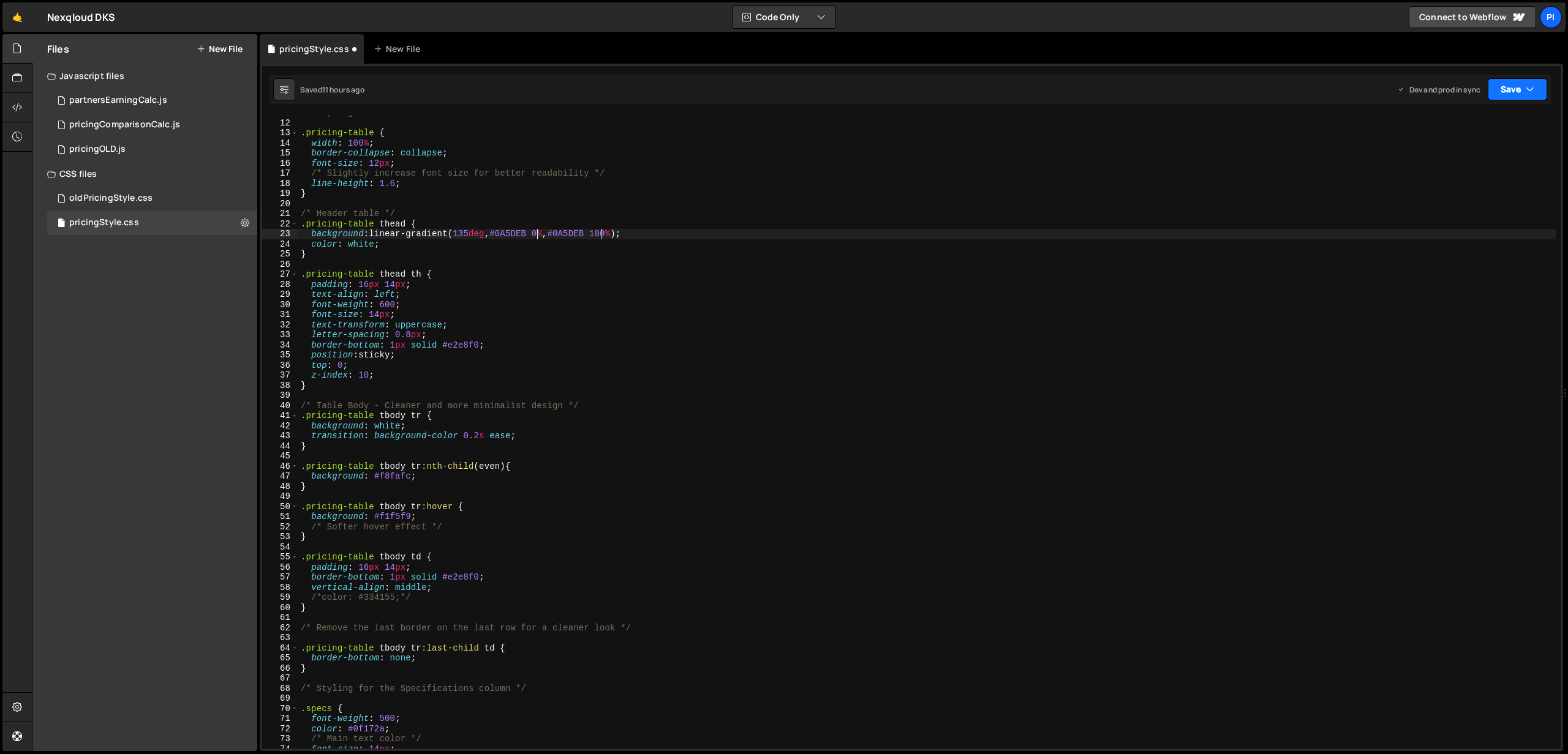
click at [1522, 85] on button "Save" at bounding box center [1517, 90] width 59 height 22
click at [1445, 158] on div "Save to Production S" at bounding box center [1476, 159] width 127 height 12
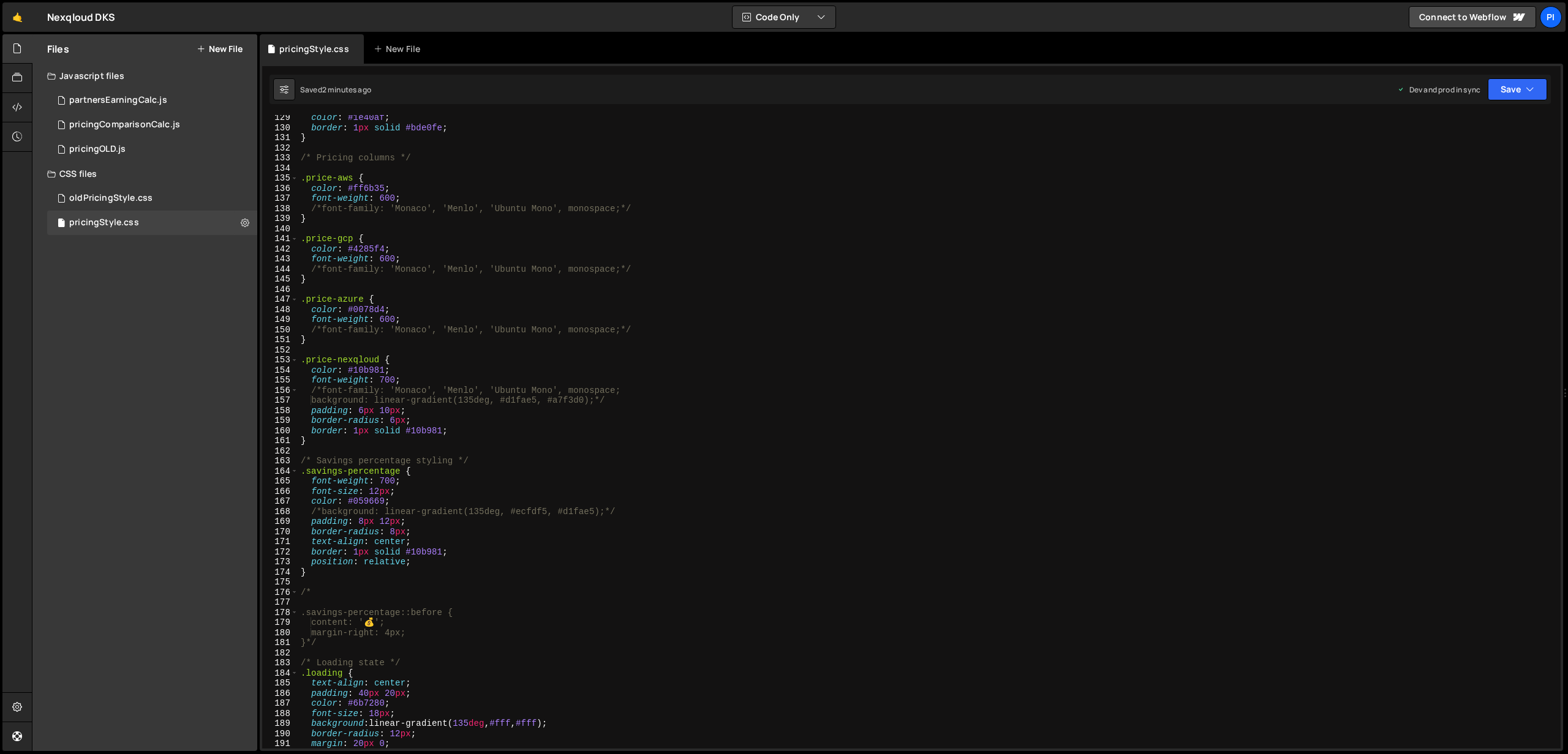
scroll to position [1295, 0]
click at [310, 431] on div "color : #1e40af ; border : 1 px solid #bde0fe ; } /* Pricing columns */ .price-…" at bounding box center [927, 440] width 1258 height 654
click at [466, 429] on div "color : #1e40af ; border : 1 px solid #bde0fe ; } /* Pricing columns */ .price-…" at bounding box center [927, 440] width 1258 height 654
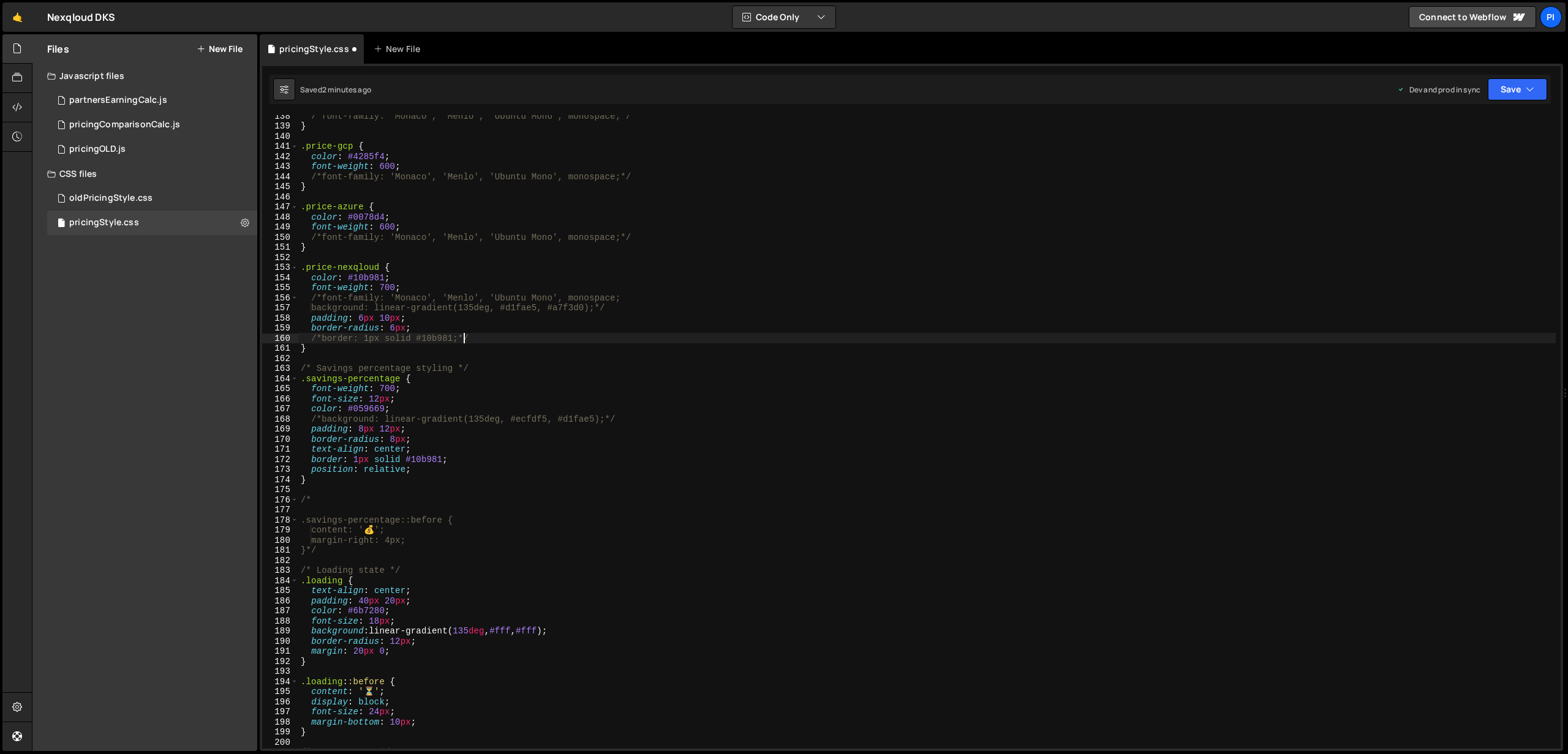
scroll to position [1389, 0]
click at [461, 459] on div "/*font-family: 'Monaco', 'Menlo', 'Ubuntu Mono', monospace;*/ } .price-gcp { co…" at bounding box center [927, 436] width 1258 height 654
click at [312, 459] on div "/*font-family: 'Monaco', 'Menlo', 'Ubuntu Mono', monospace;*/ } .price-gcp { co…" at bounding box center [927, 436] width 1258 height 654
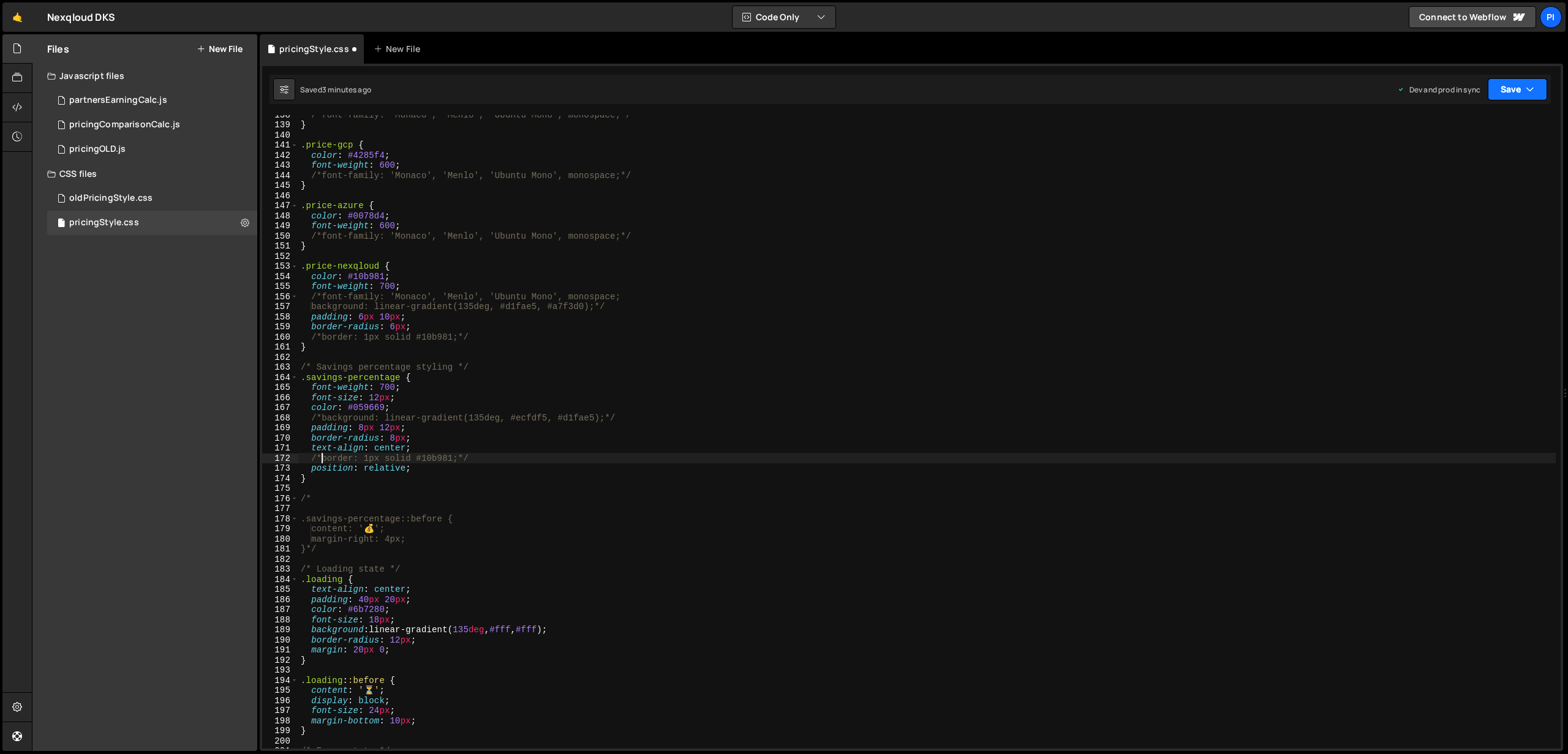
type textarea "/*border: 1px solid #10b981;*/"
click at [1497, 95] on button "Save" at bounding box center [1517, 90] width 59 height 22
click at [1452, 164] on div "Save to Production S" at bounding box center [1476, 159] width 127 height 12
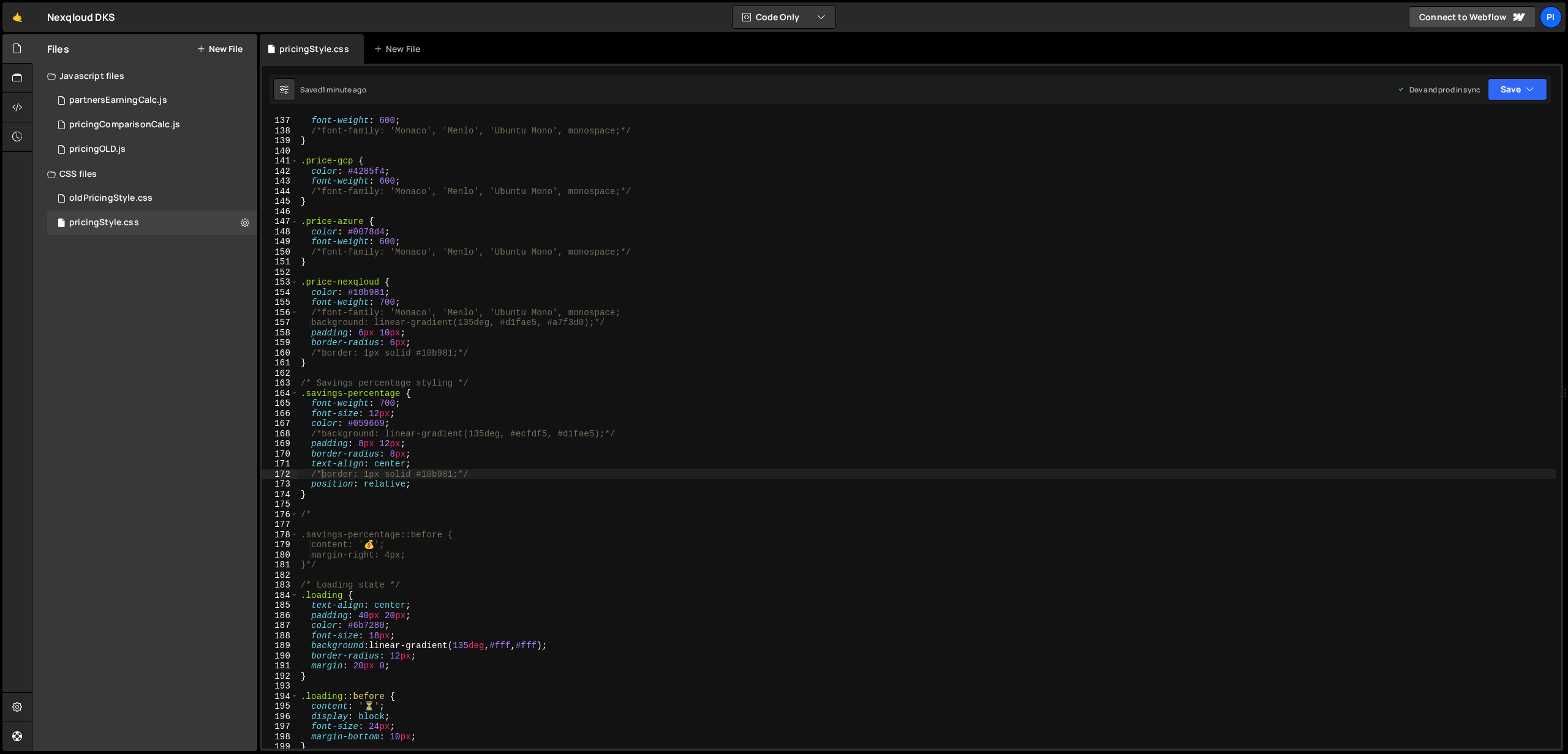
scroll to position [1374, 0]
click at [1517, 92] on button "Save" at bounding box center [1517, 90] width 59 height 22
click at [1467, 159] on div "Save to Production S" at bounding box center [1476, 159] width 127 height 12
click at [1511, 84] on button "Save" at bounding box center [1517, 90] width 59 height 22
click at [1459, 161] on div "Save to Production S" at bounding box center [1476, 159] width 127 height 12
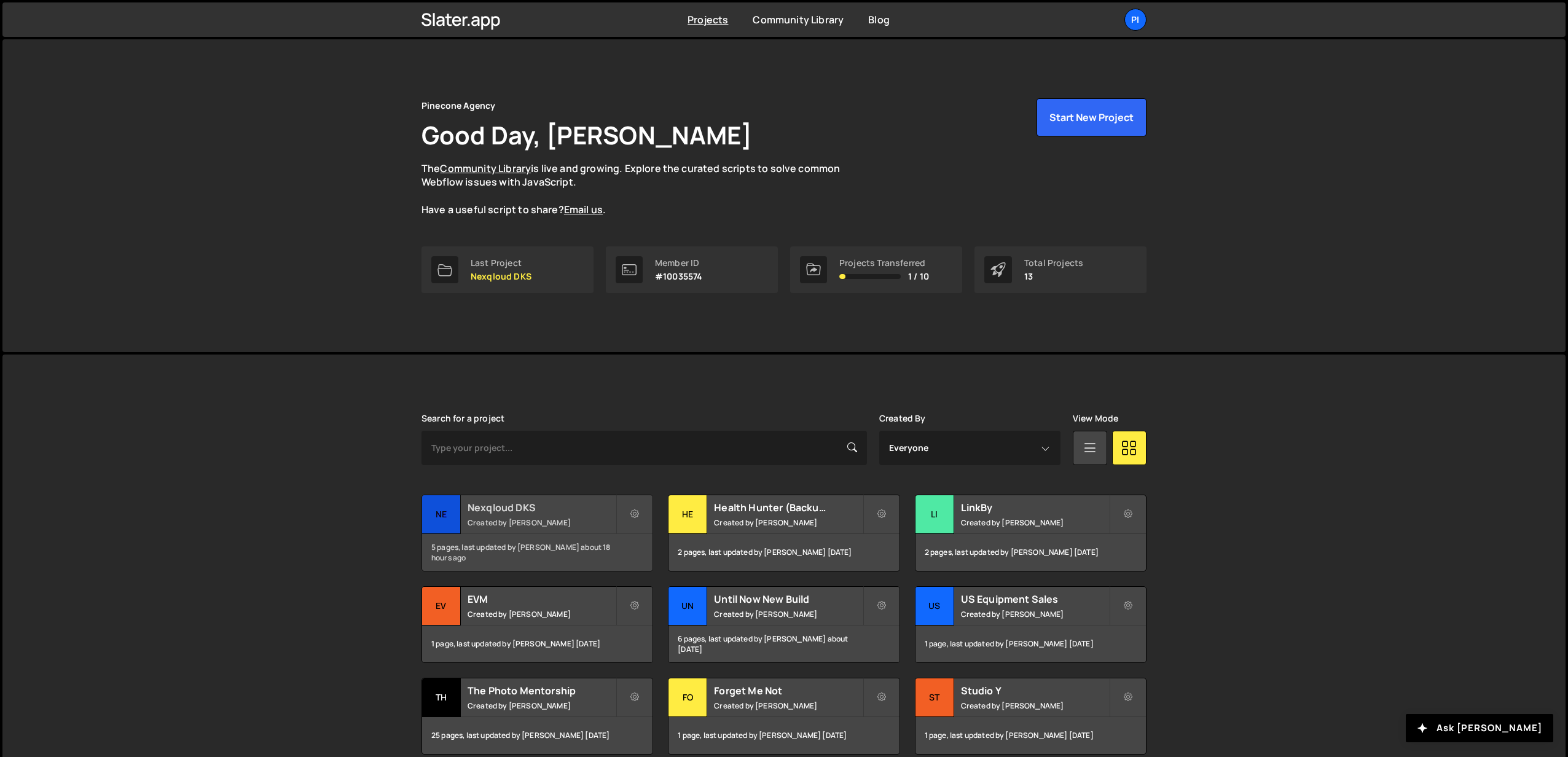
click at [488, 523] on small "Created by Richard Burles" at bounding box center [542, 522] width 148 height 10
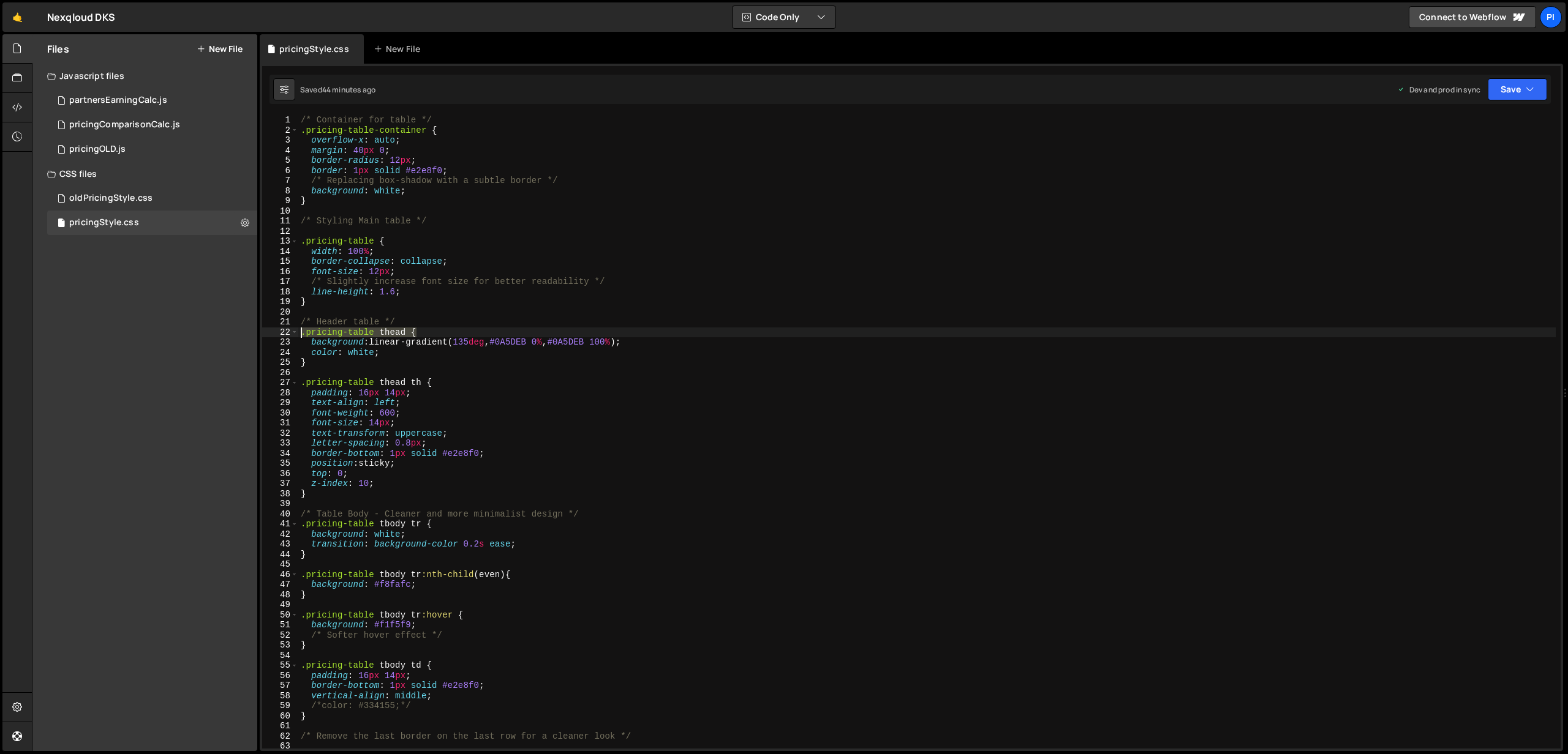
drag, startPoint x: 437, startPoint y: 330, endPoint x: 278, endPoint y: 330, distance: 159.0
click at [278, 330] on div ".pricing-table thead { 1 2 3 4 5 6 7 8 9 10 11 12 13 14 15 16 17 18 19 20 21 22…" at bounding box center [911, 431] width 1299 height 634
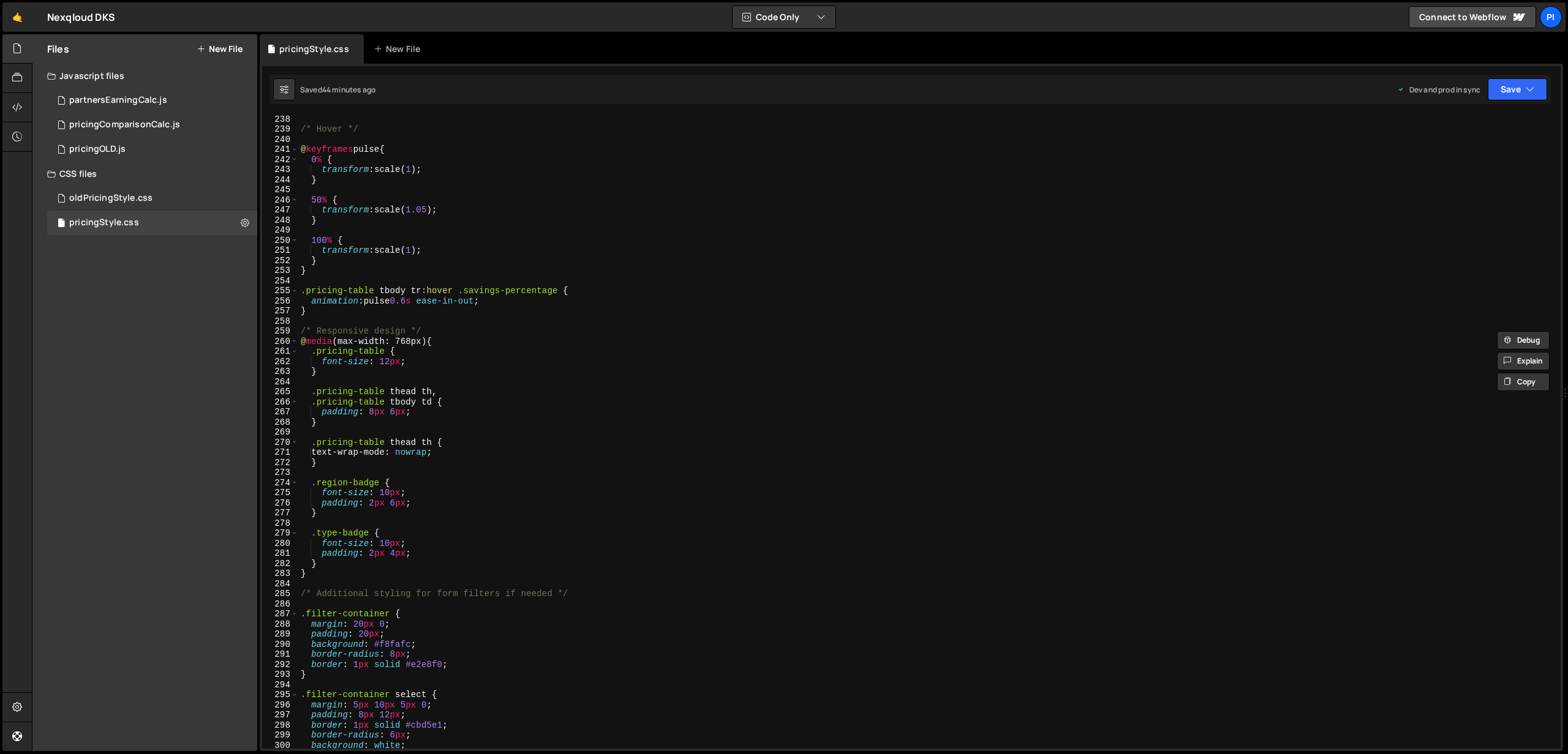
scroll to position [2400, 0]
click at [321, 559] on div "/* Hover */ @ keyframes pulse { 0 % { transform : scale( 1 ) ; } 50 % { transfo…" at bounding box center [927, 435] width 1258 height 654
type textarea "}"
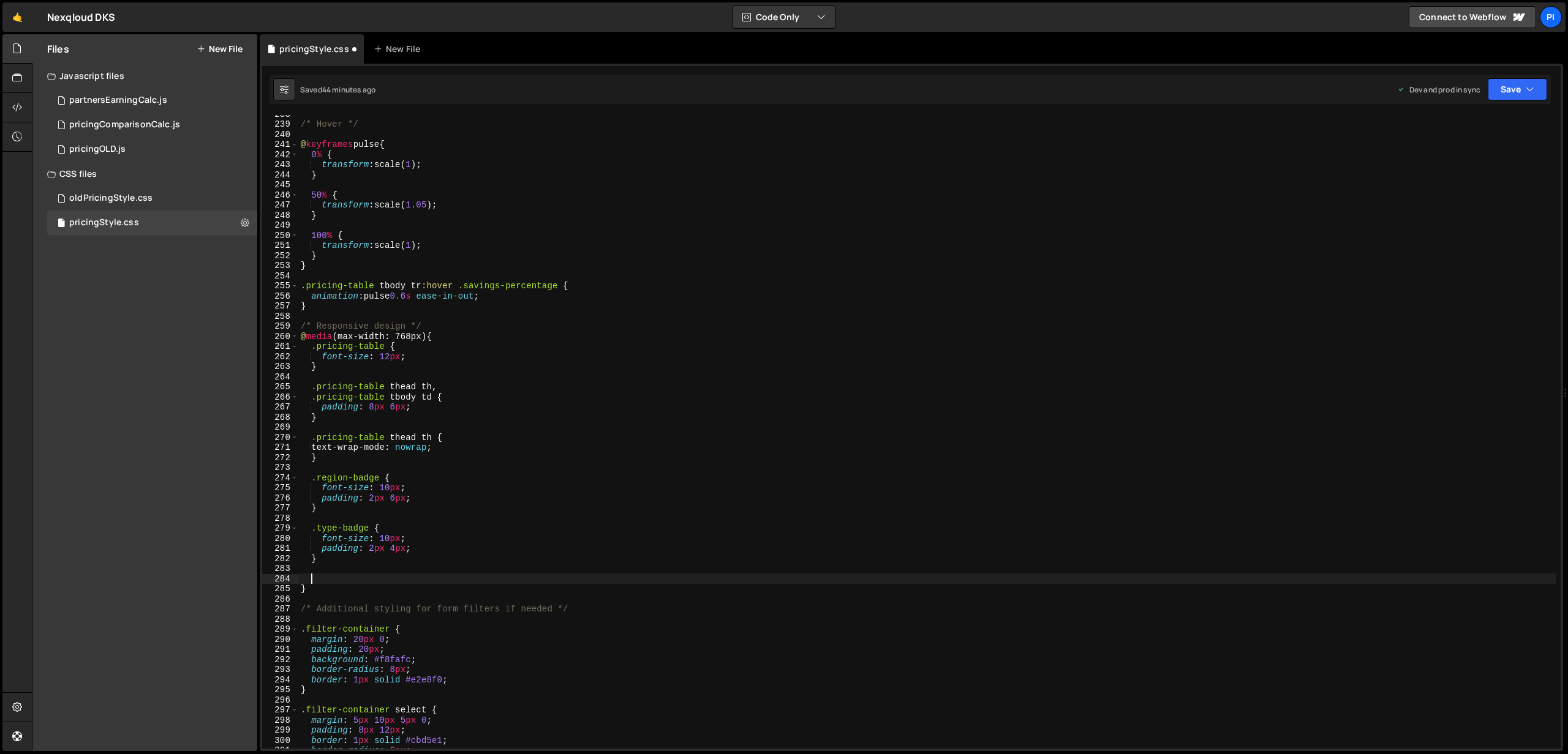
paste textarea ".pricing-table thead {"
type textarea ".pricing-table thead {}"
click at [1513, 93] on button "Save" at bounding box center [1517, 90] width 59 height 22
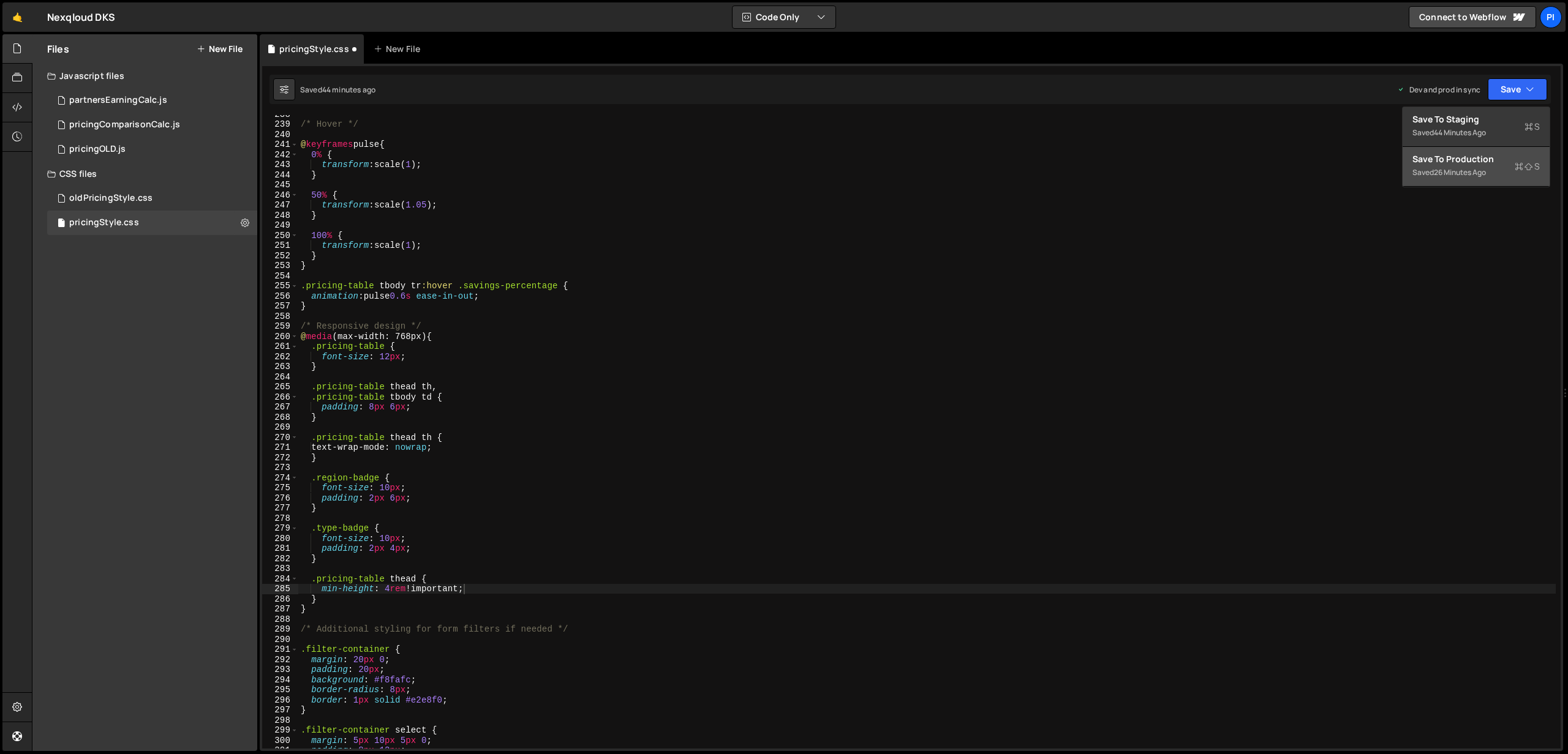
click at [1471, 163] on div "Save to Production S" at bounding box center [1476, 159] width 127 height 12
click at [358, 590] on div "/* Hover */ @ keyframes pulse { 0 % { transform : scale( 1 ) ; } 50 % { transfo…" at bounding box center [927, 435] width 1258 height 654
click at [371, 589] on div "/* Hover */ @ keyframes pulse { 0 % { transform : scale( 1 ) ; } 50 % { transfo…" at bounding box center [927, 435] width 1258 height 654
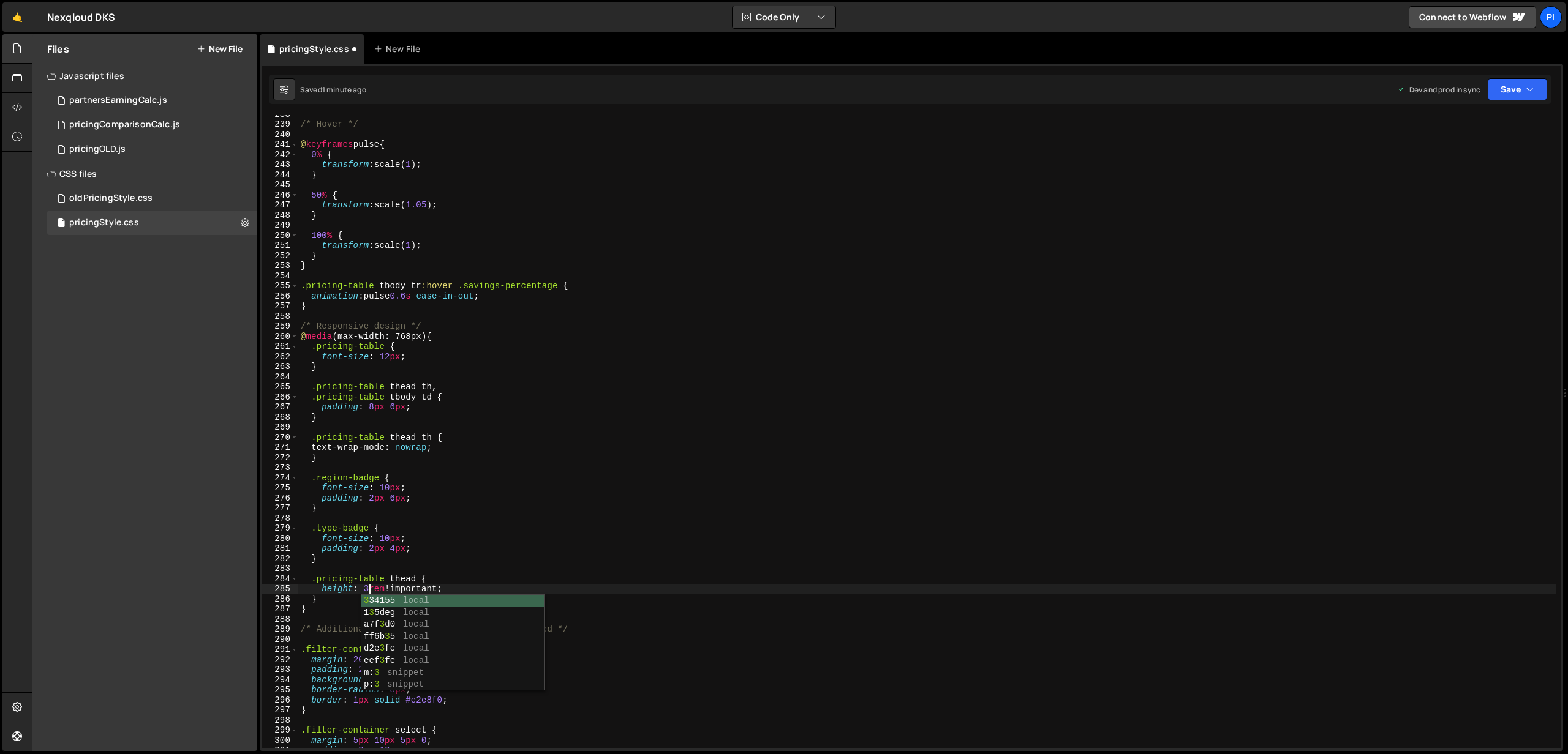
scroll to position [0, 5]
type textarea "height: 3rem !important;"
click at [1536, 77] on div "Saved 1 minute ago Dev and prod in sync Upgrade to Edit Save Save to Staging S …" at bounding box center [910, 89] width 1281 height 29
click at [1526, 90] on icon "button" at bounding box center [1530, 90] width 9 height 12
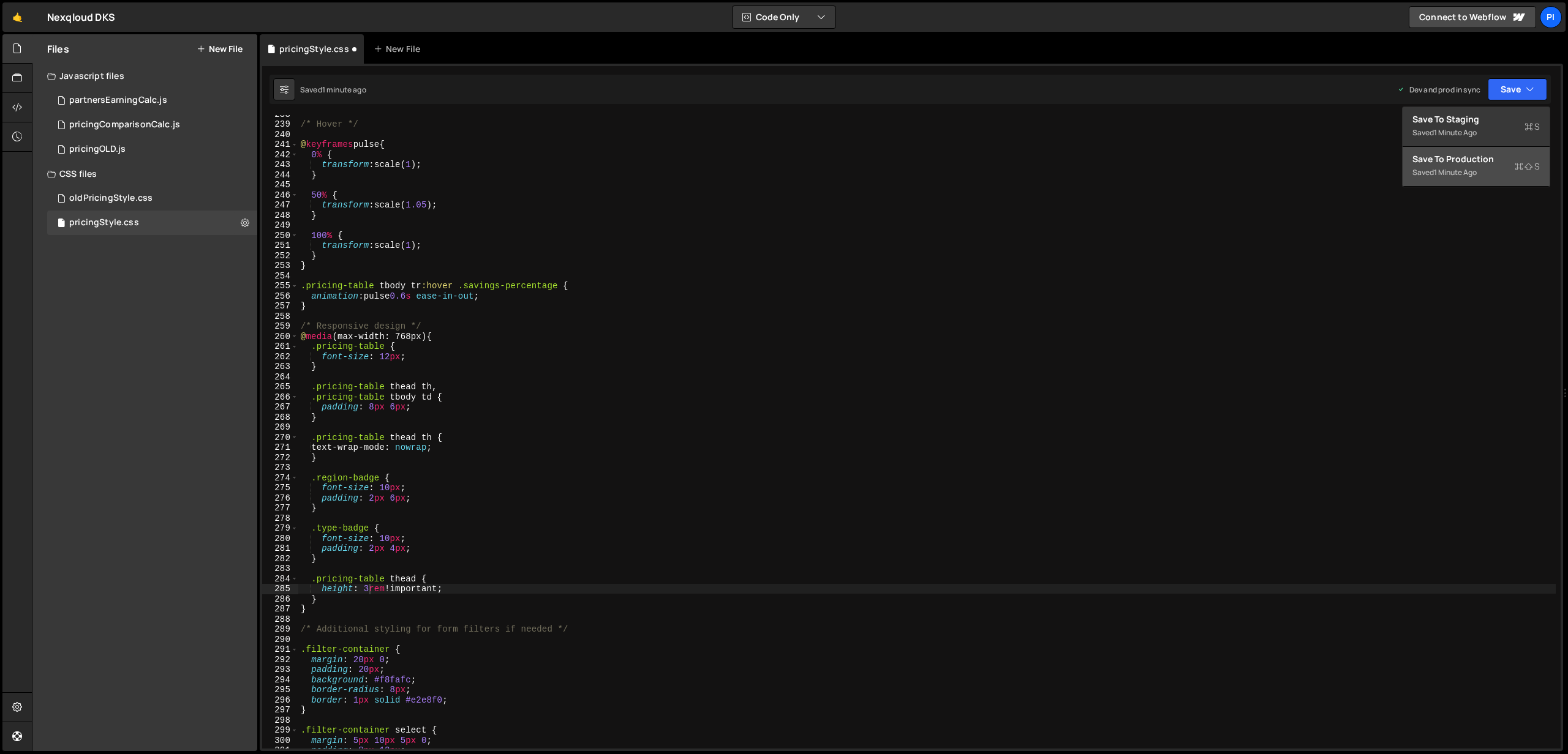
click at [1467, 154] on div "Save to Production S" at bounding box center [1476, 159] width 127 height 12
